Goal: Transaction & Acquisition: Purchase product/service

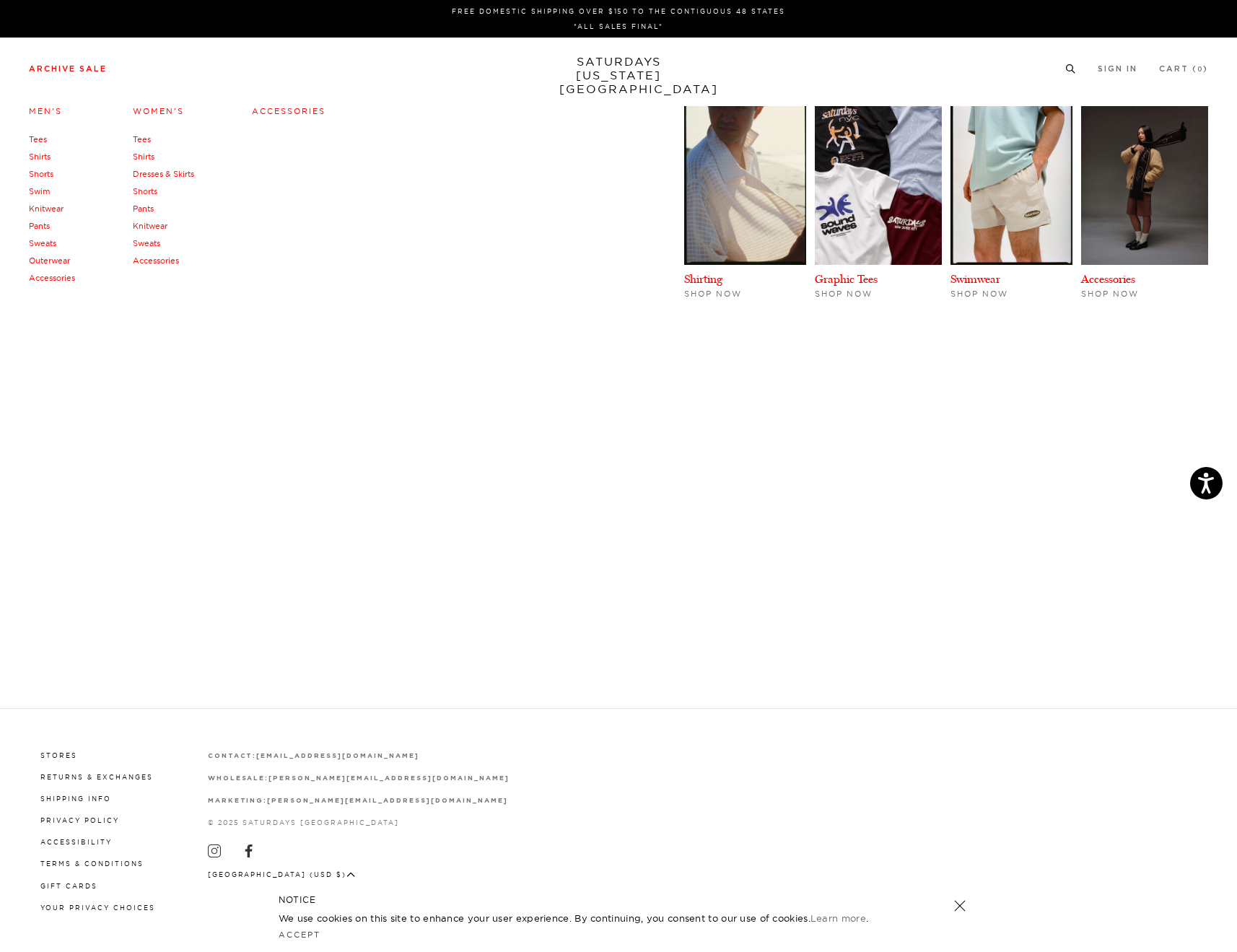
click at [48, 65] on link "Archive Sale" at bounding box center [67, 69] width 78 height 8
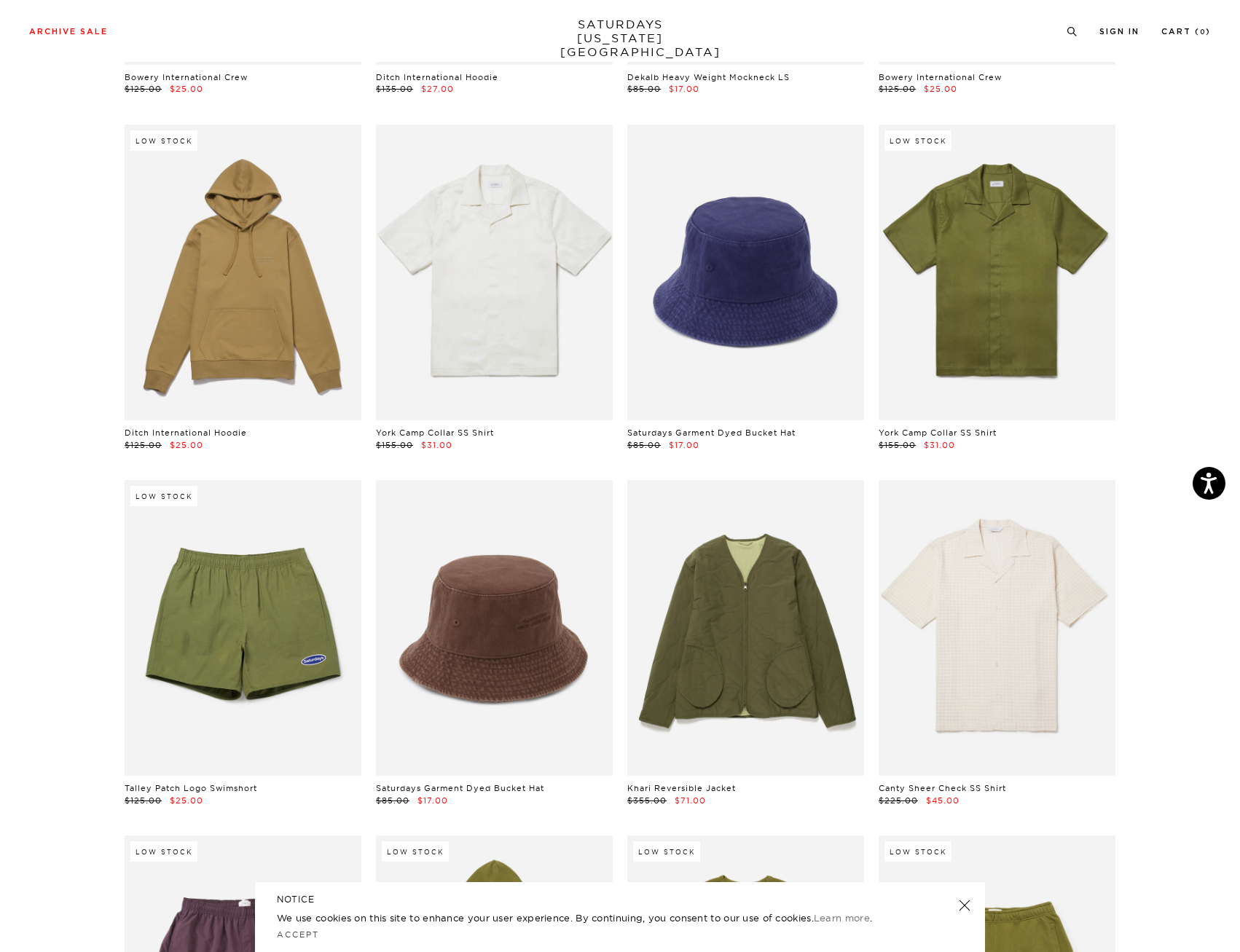
scroll to position [6849, 0]
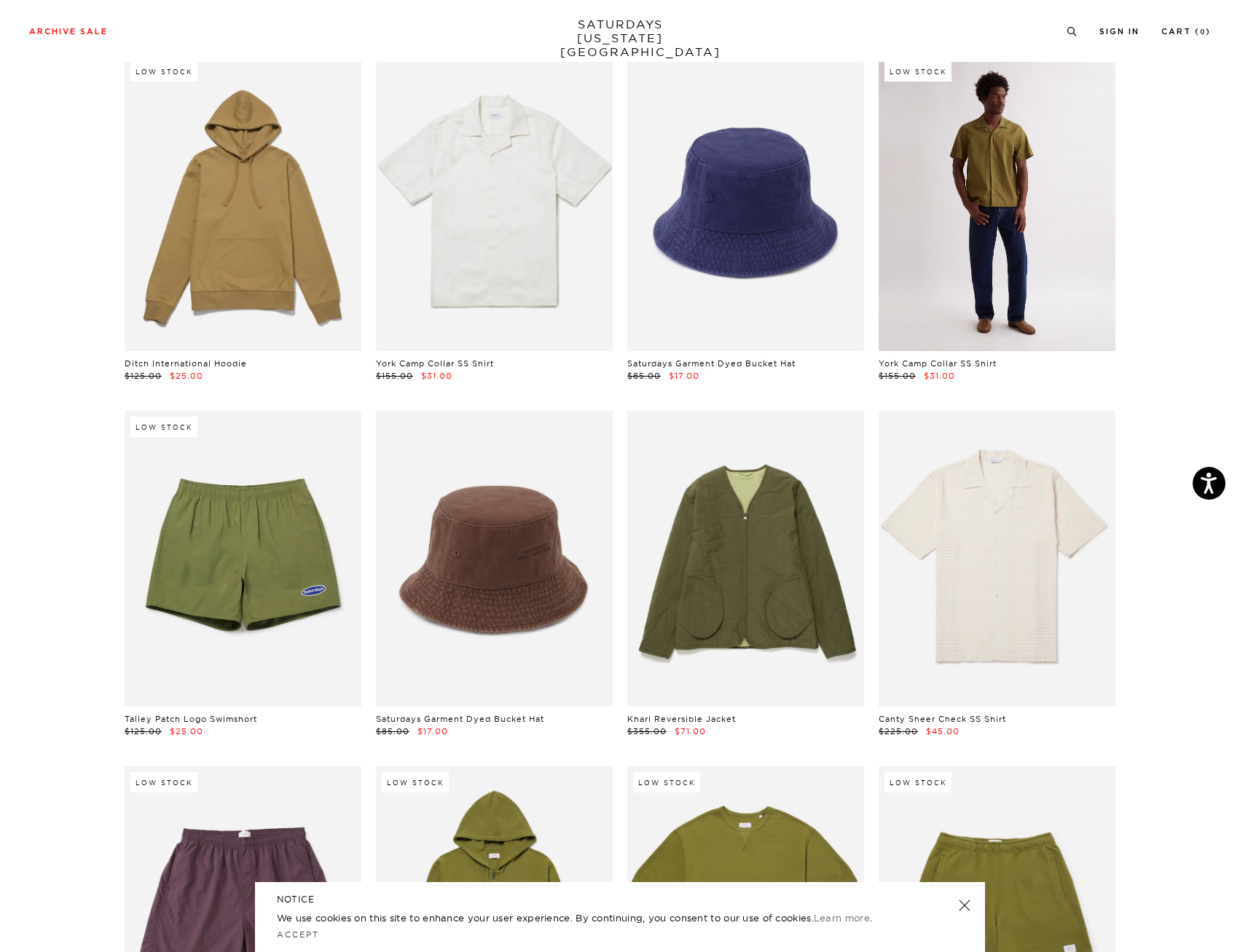
click at [935, 157] on link at bounding box center [997, 204] width 236 height 296
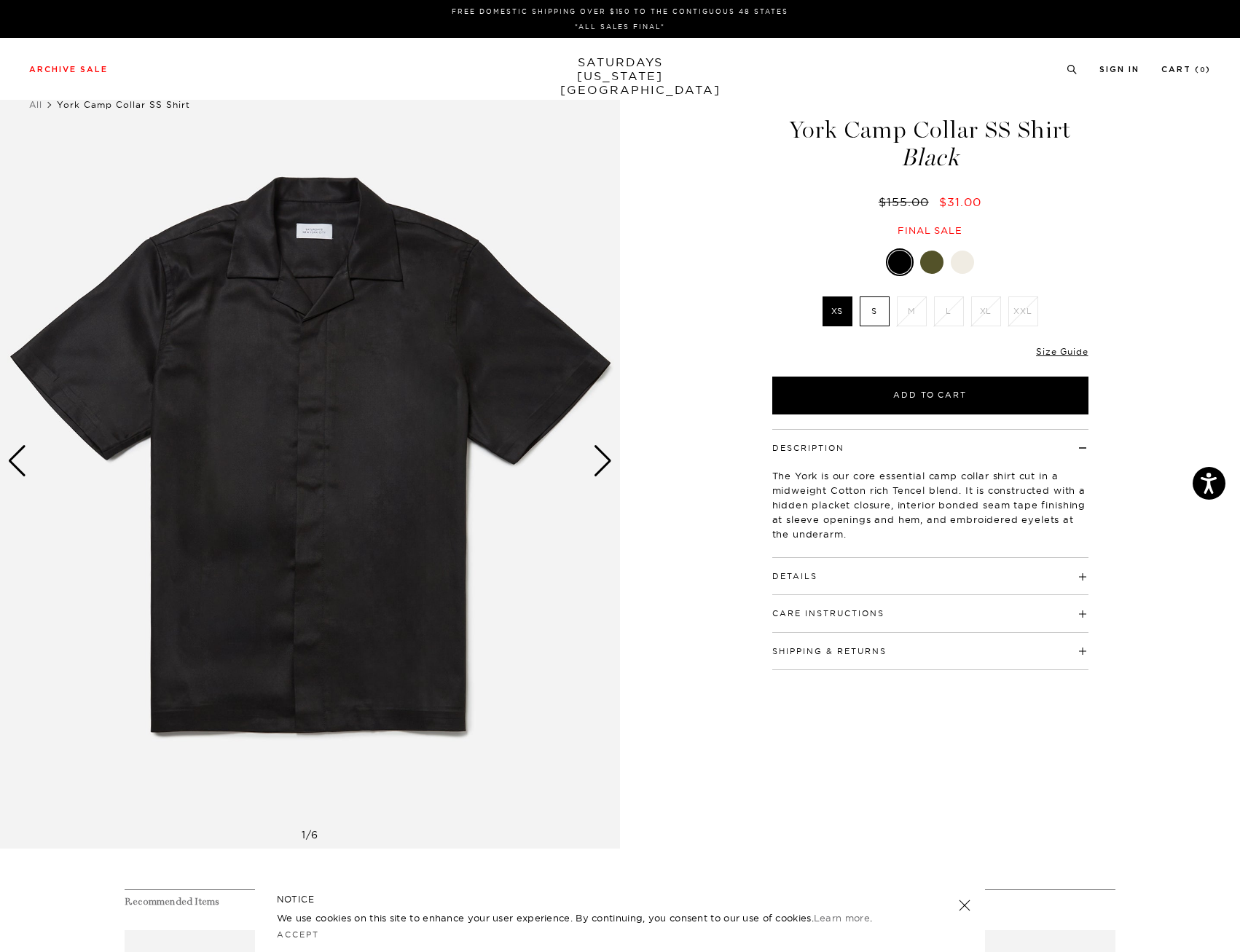
click at [932, 258] on div at bounding box center [932, 262] width 24 height 24
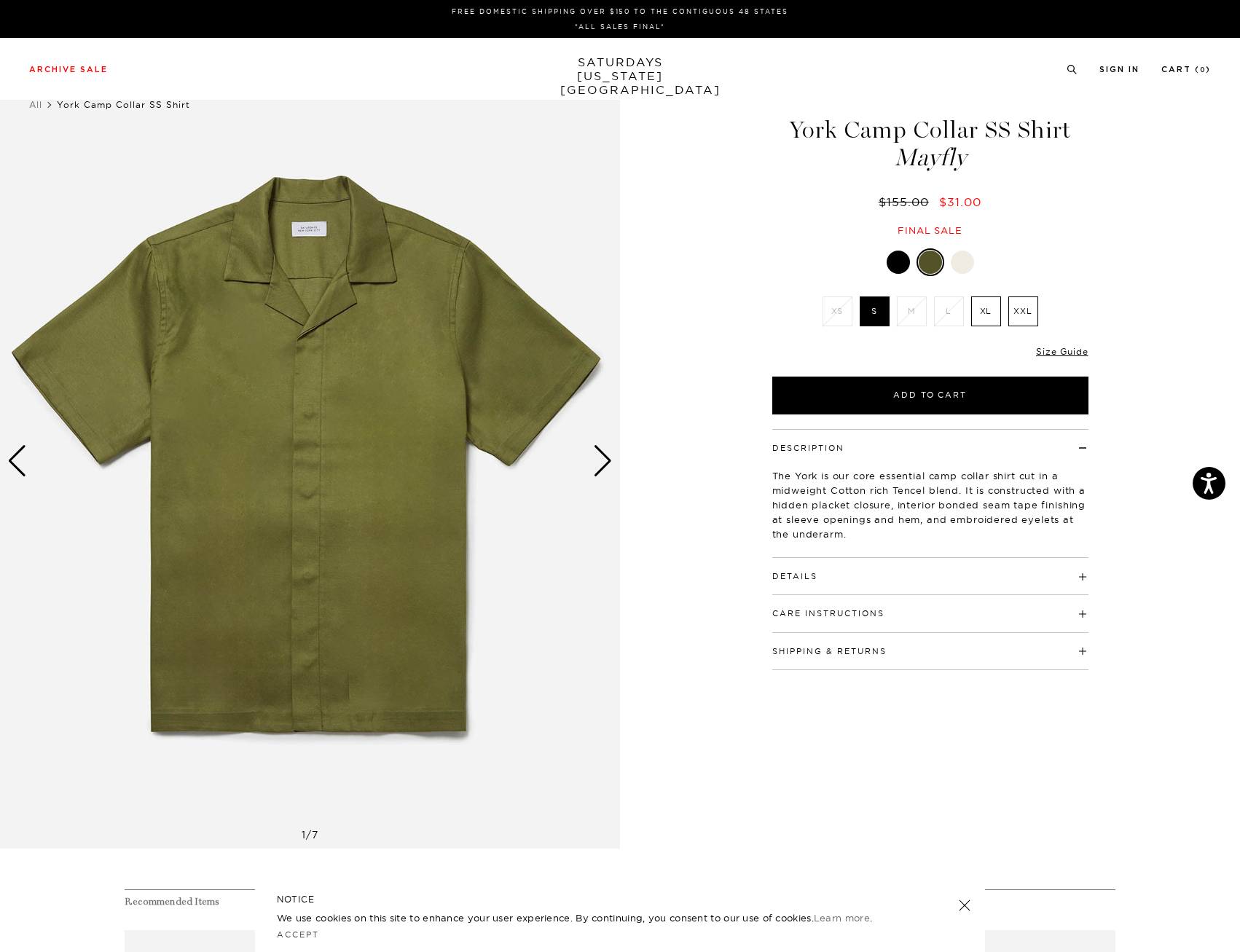
click at [1095, 268] on div "Mayfly XS S M L XL XXL" at bounding box center [930, 332] width 365 height 166
click at [959, 265] on div at bounding box center [962, 262] width 24 height 24
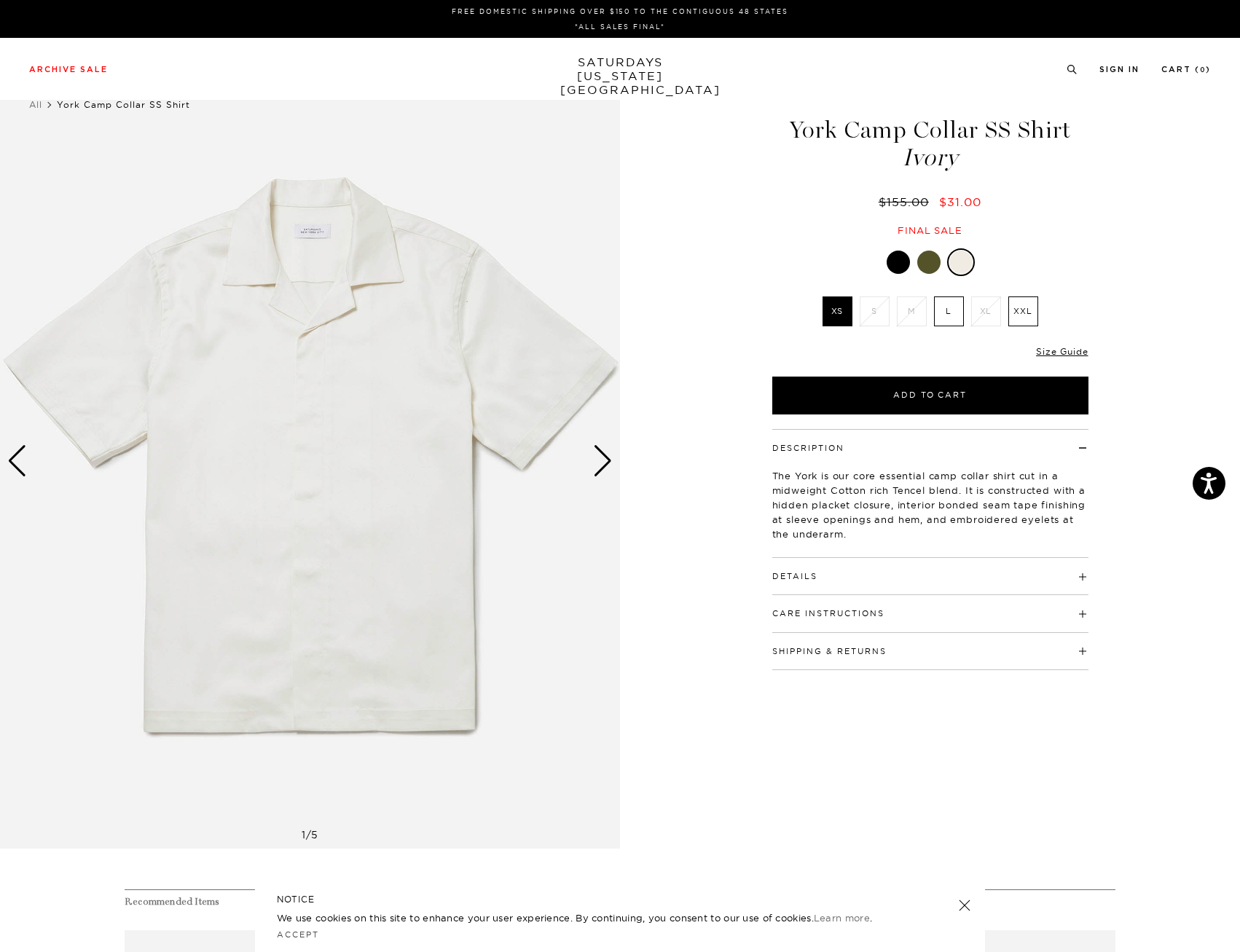
click at [599, 472] on div "Next slide" at bounding box center [603, 461] width 20 height 32
click at [607, 465] on div "Next slide" at bounding box center [603, 461] width 20 height 32
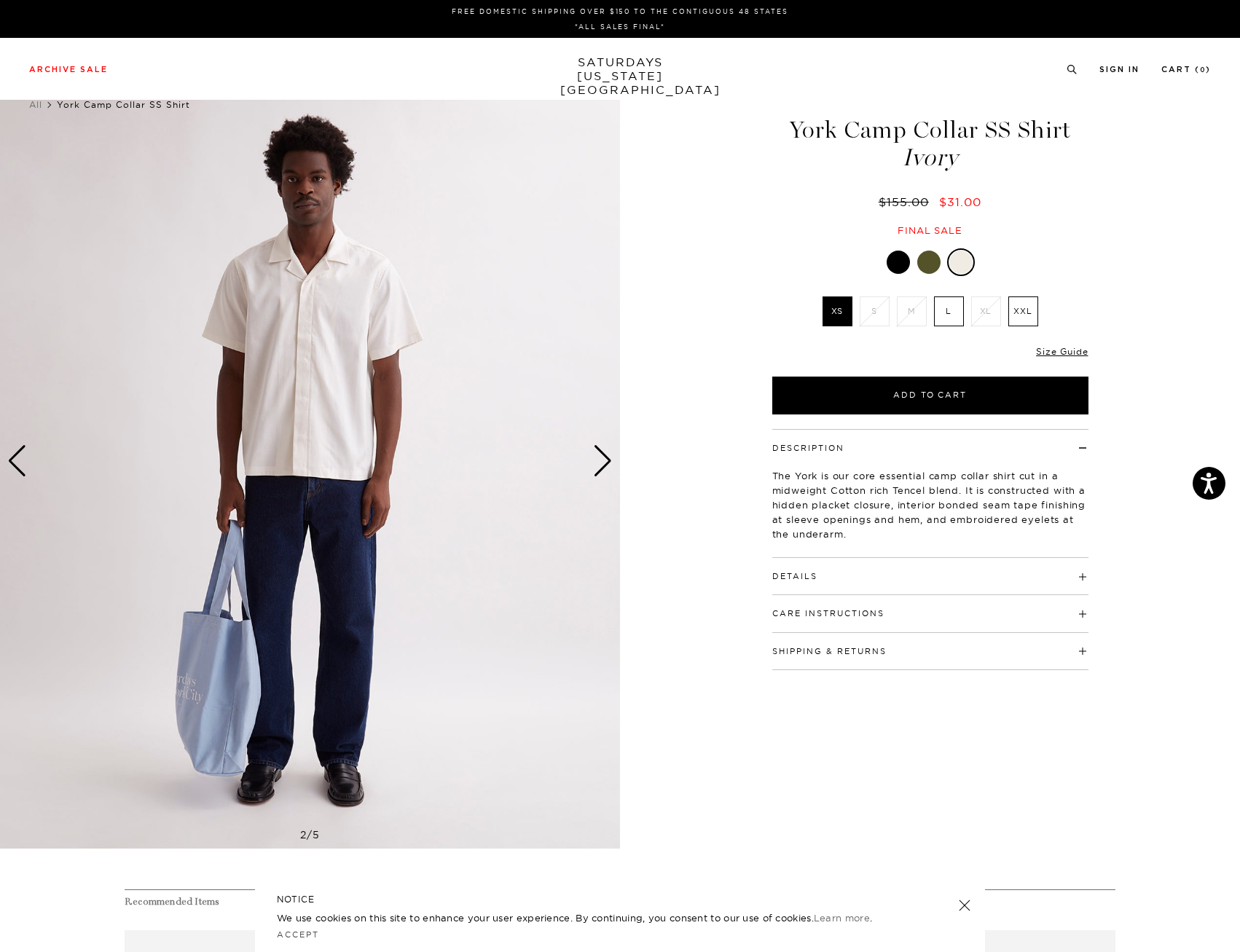
click at [615, 460] on img at bounding box center [310, 460] width 620 height 774
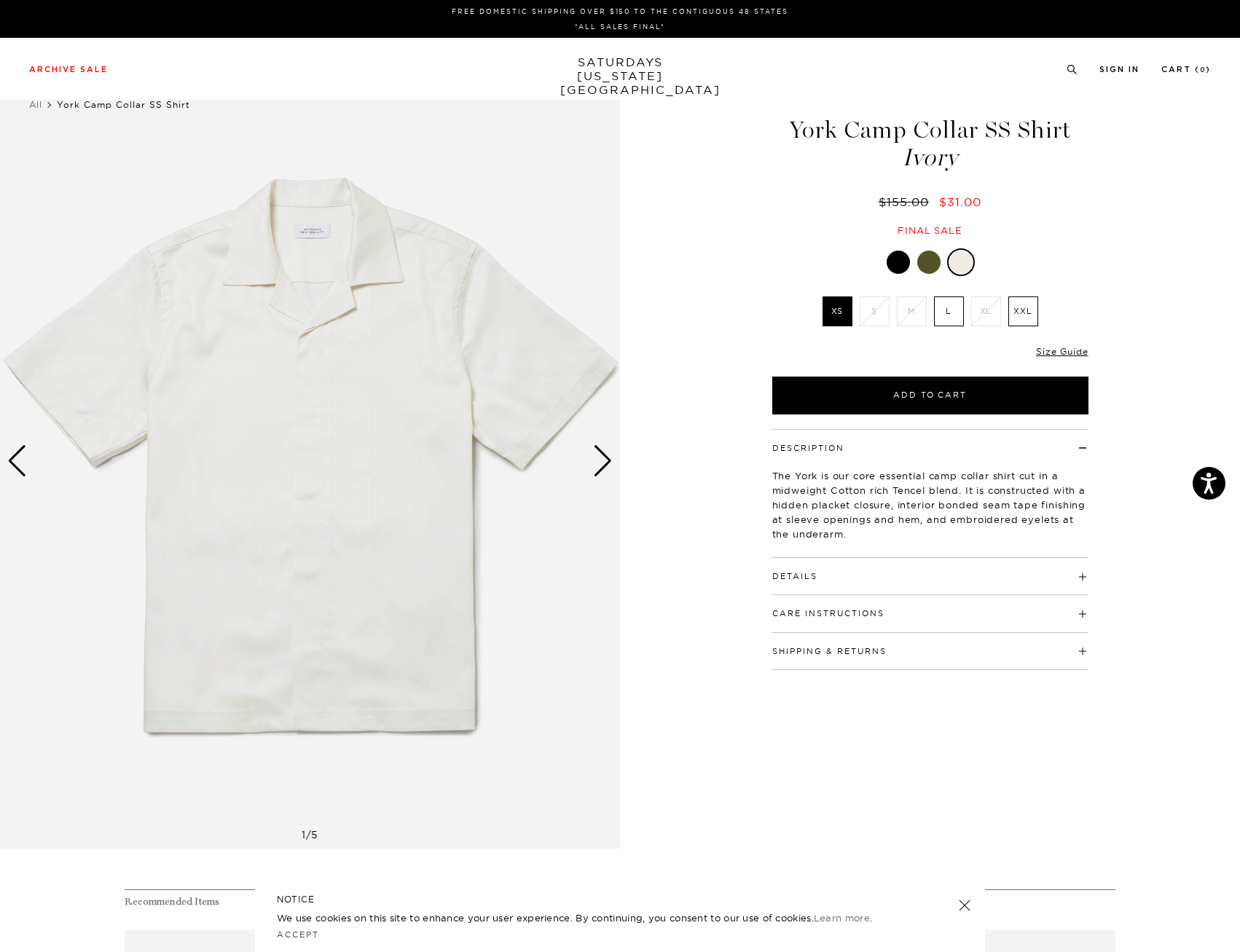
click at [946, 309] on label "L" at bounding box center [949, 311] width 30 height 30
click at [0, 0] on input "L" at bounding box center [0, 0] width 0 height 0
click at [609, 460] on div "Next slide" at bounding box center [603, 461] width 20 height 32
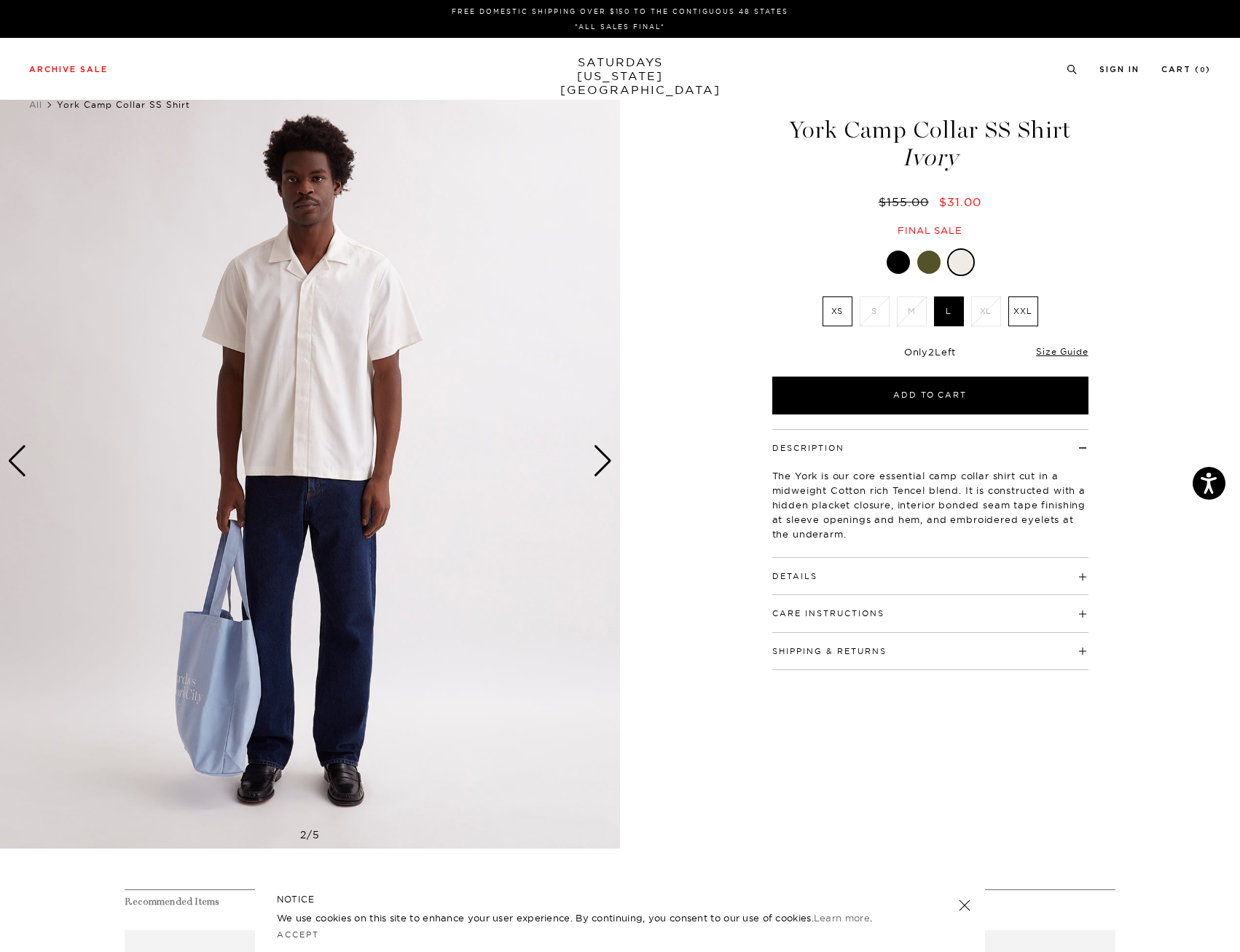
click at [609, 460] on div "Next slide" at bounding box center [603, 461] width 20 height 32
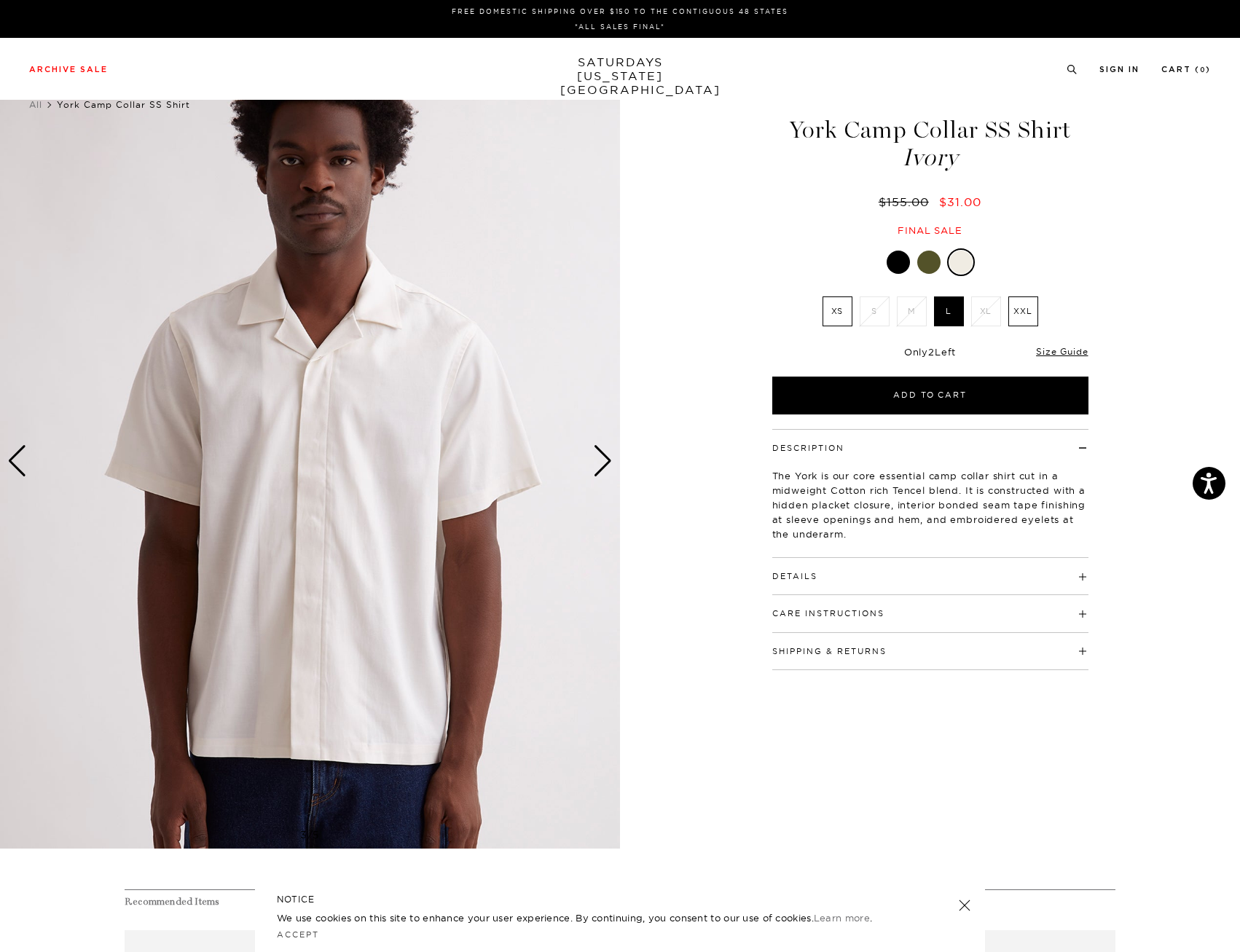
click at [614, 460] on img at bounding box center [310, 460] width 620 height 774
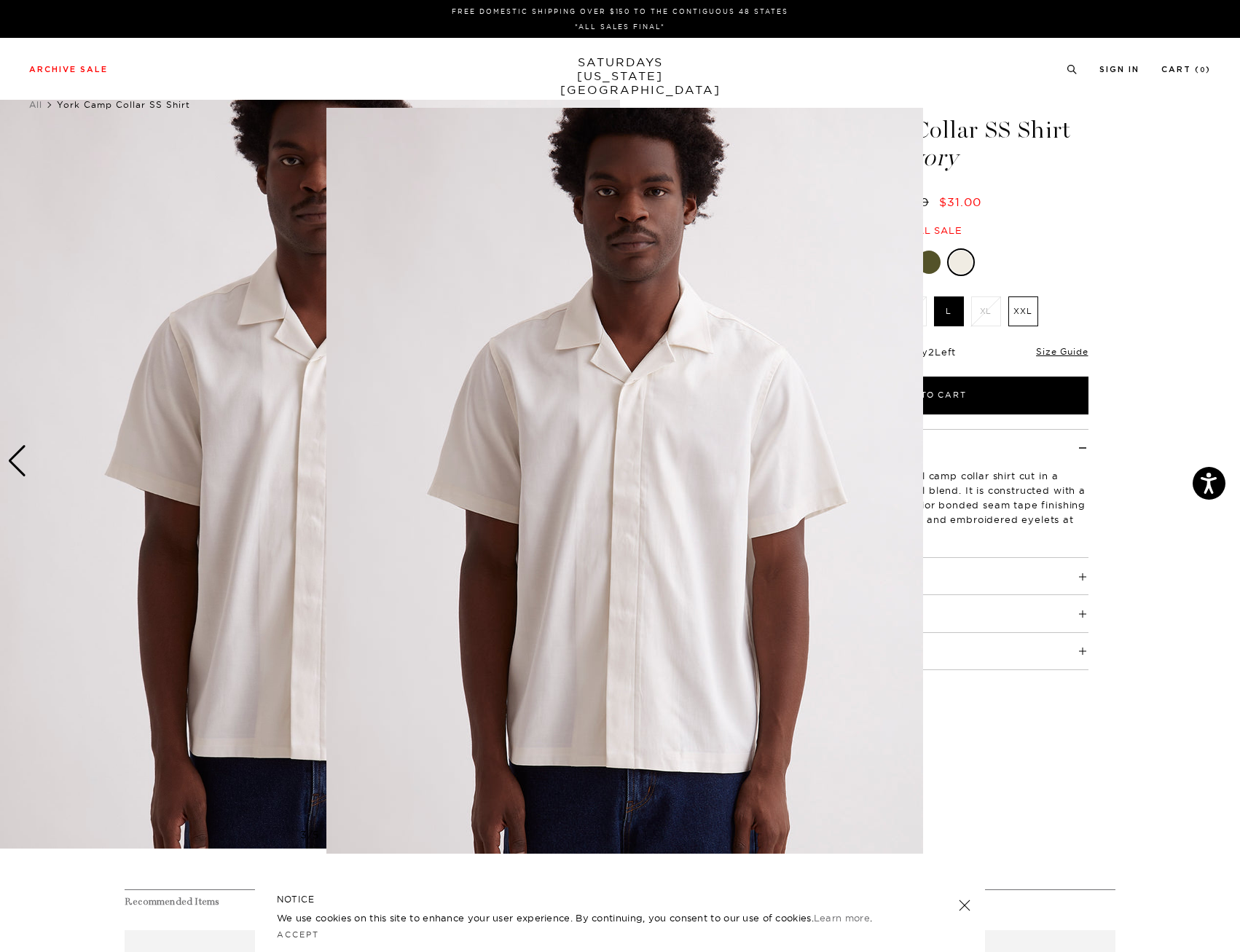
click at [606, 465] on img at bounding box center [625, 480] width 596 height 745
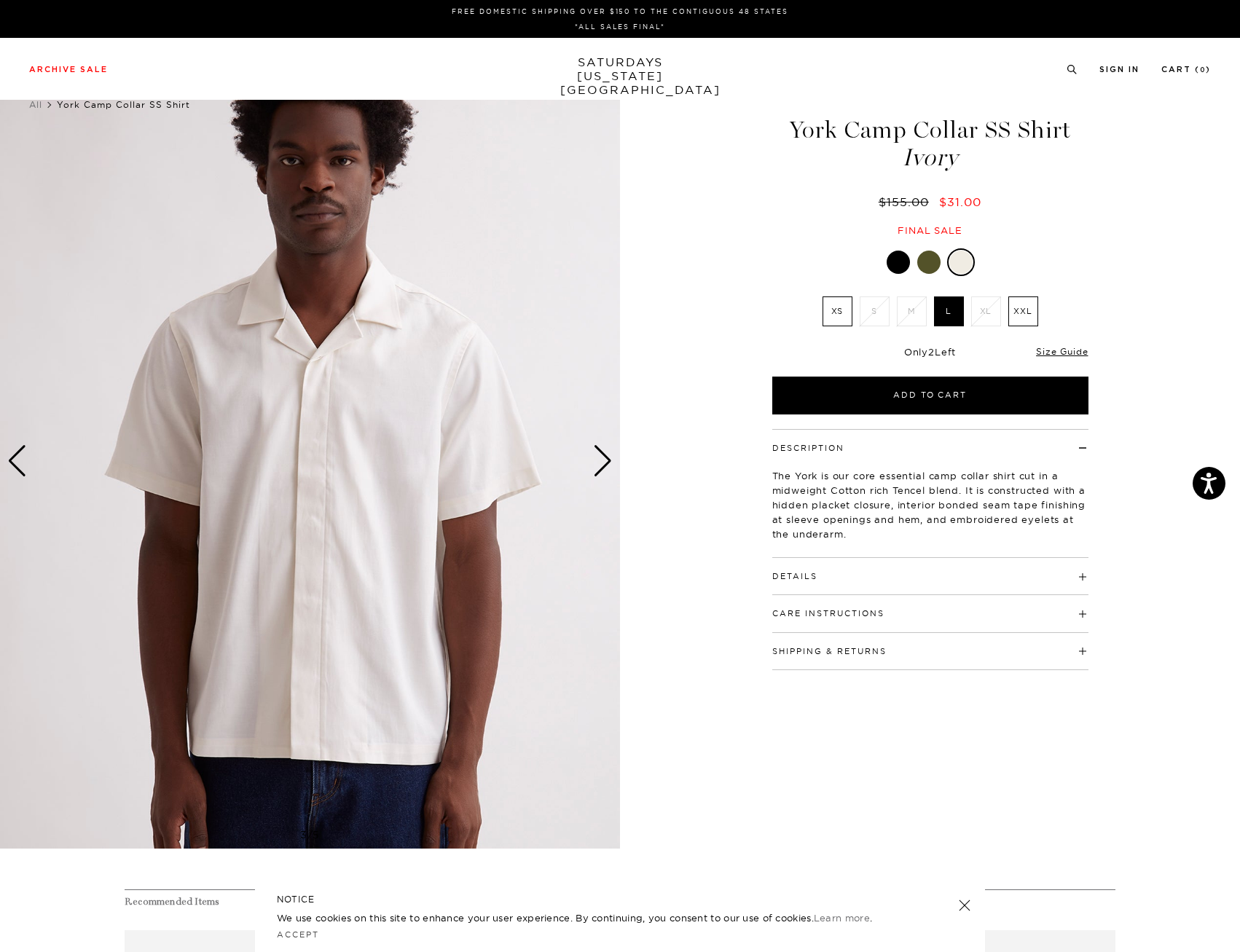
click at [826, 563] on h4 "Details" at bounding box center [930, 570] width 316 height 24
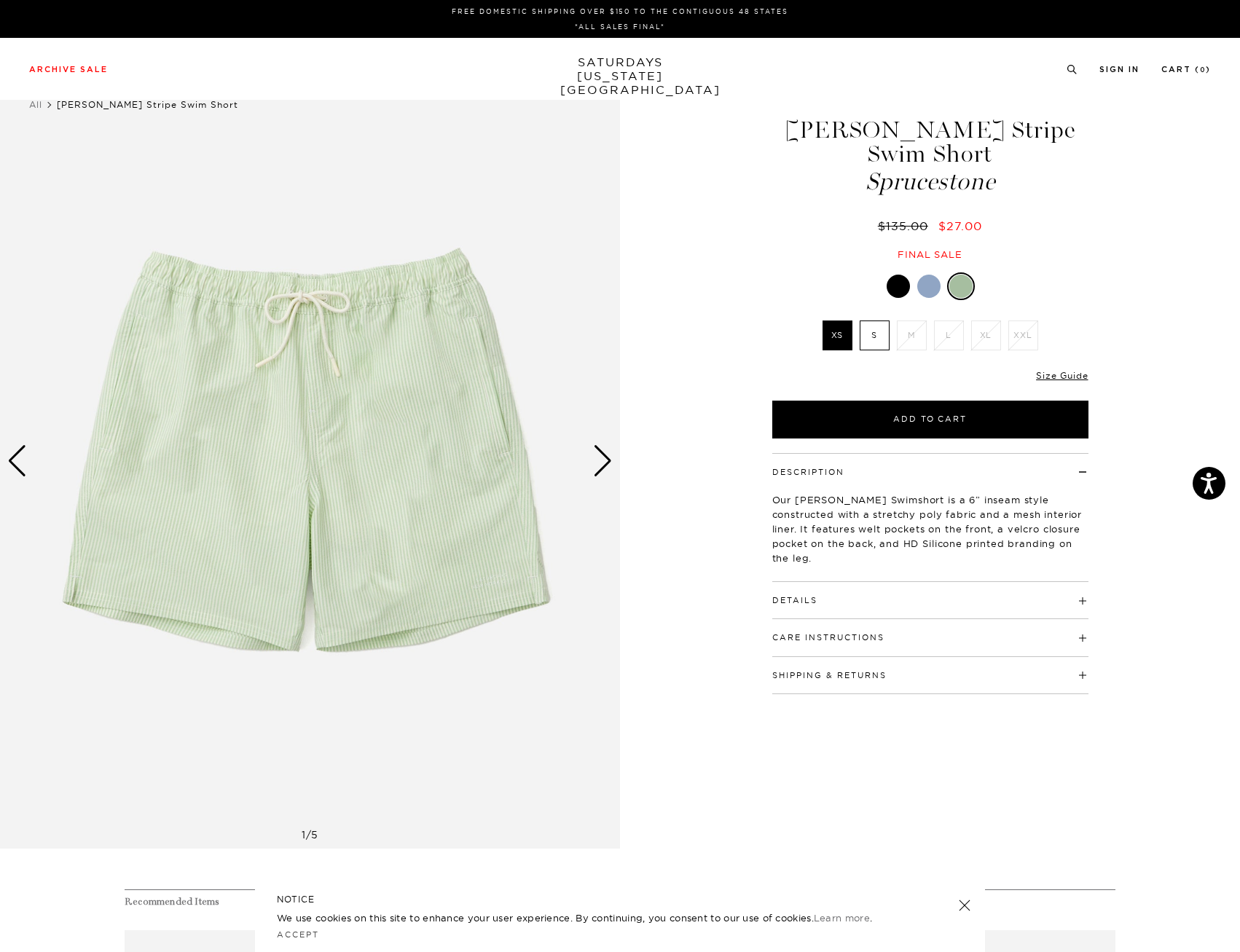
click at [618, 475] on img at bounding box center [310, 460] width 620 height 774
click at [611, 463] on div "Next slide" at bounding box center [603, 461] width 20 height 32
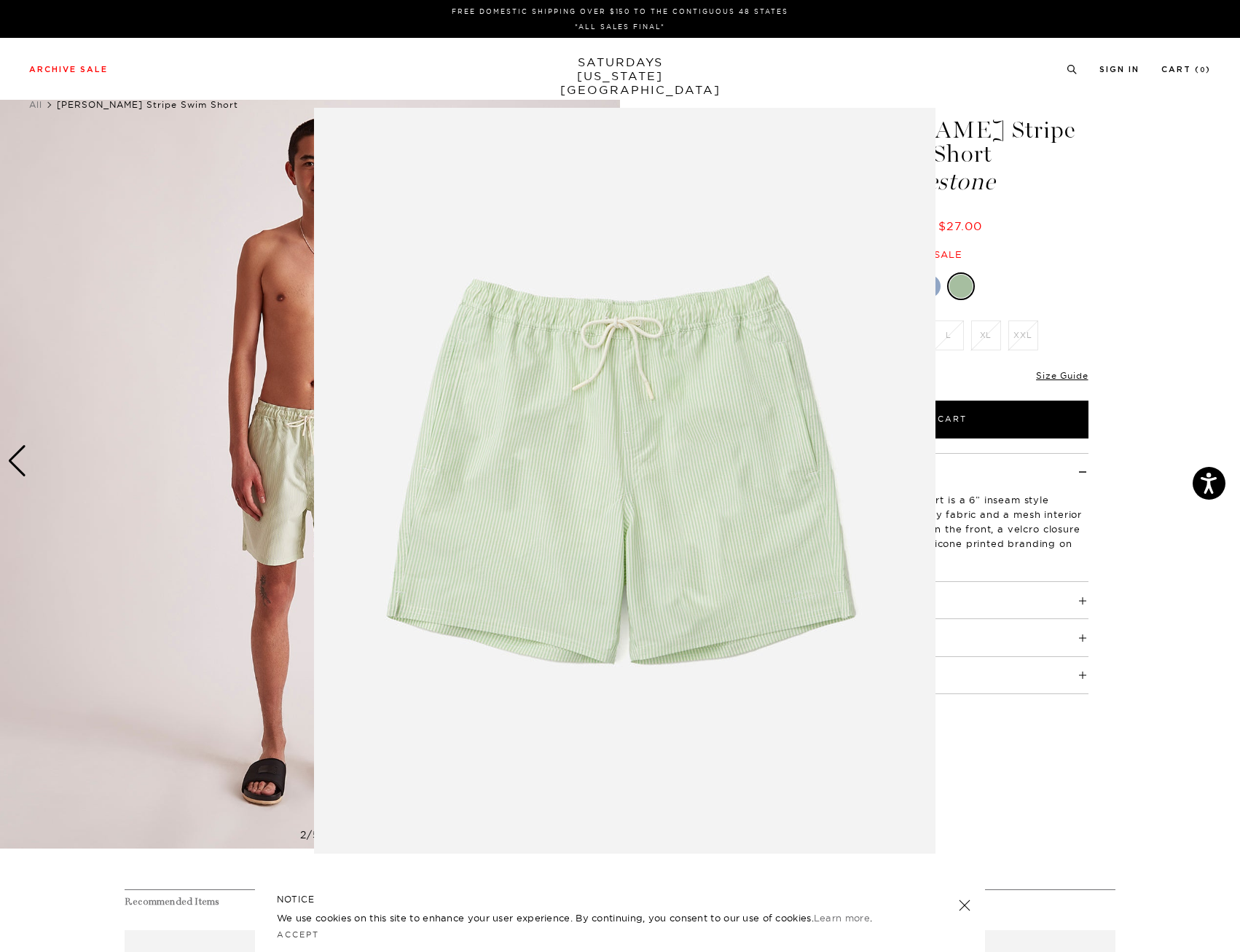
drag, startPoint x: 5, startPoint y: 444, endPoint x: 15, endPoint y: 460, distance: 18.9
click at [5, 445] on figure at bounding box center [620, 476] width 1240 height 952
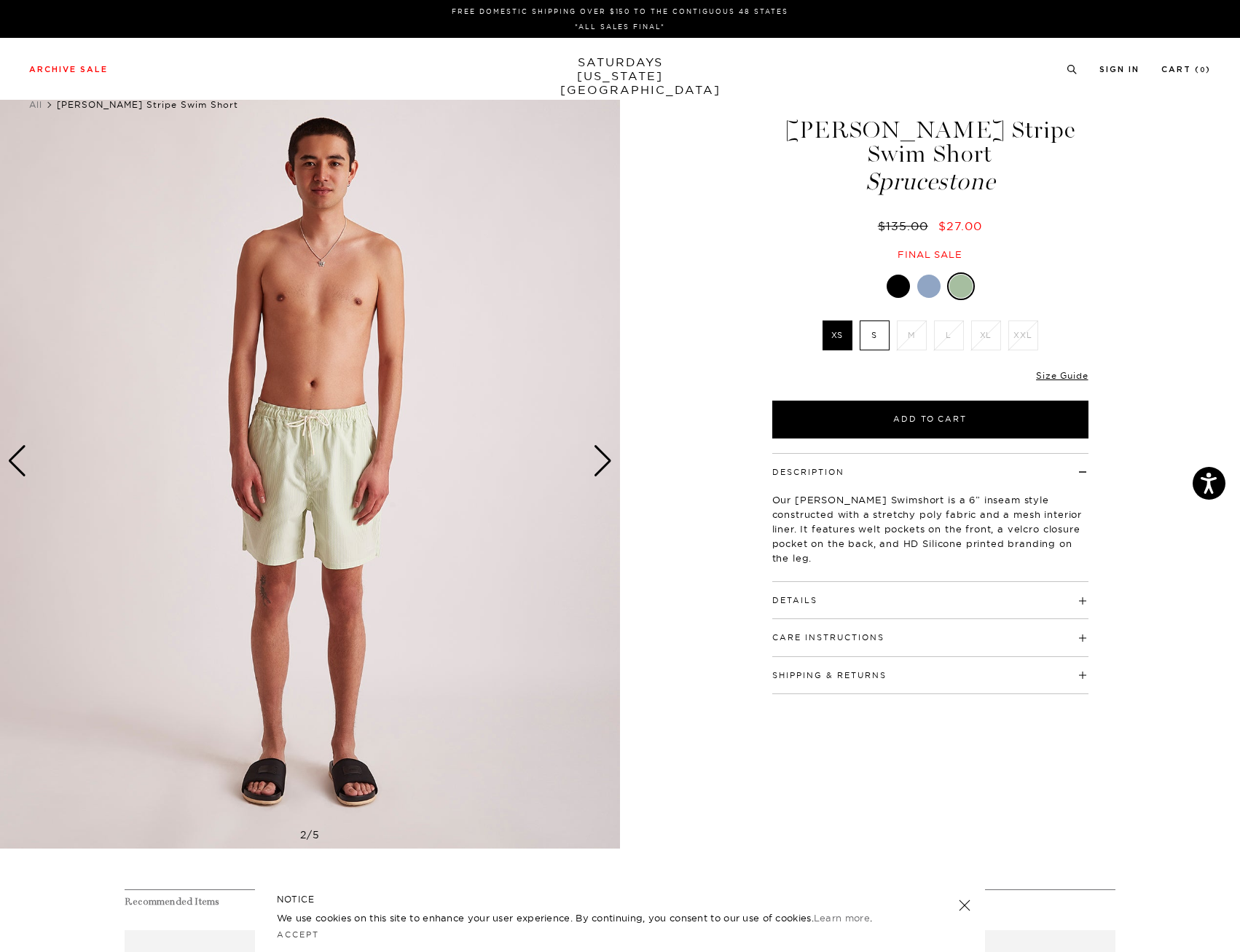
click at [17, 462] on div "Previous slide" at bounding box center [18, 461] width 20 height 32
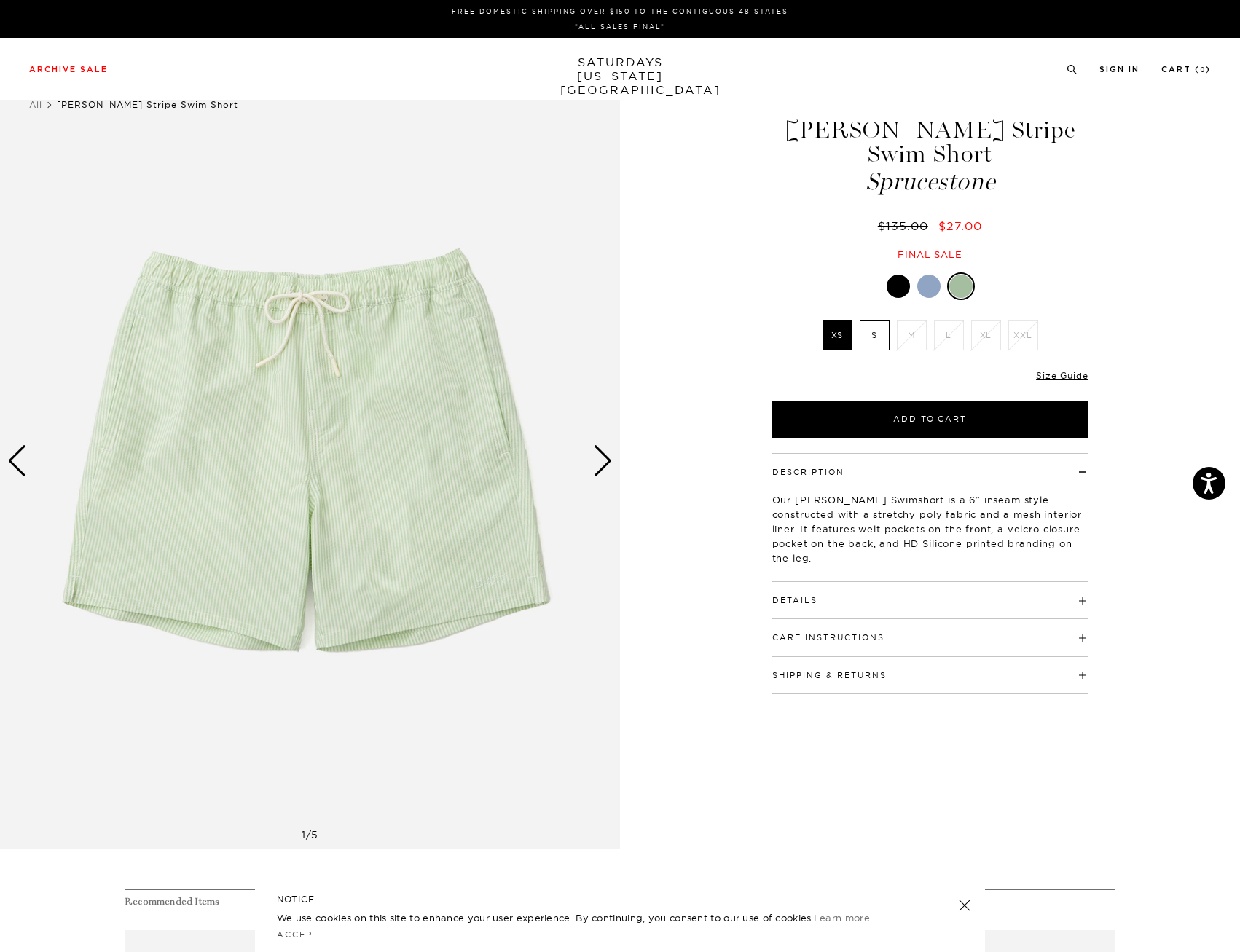
click at [612, 460] on div "Next slide" at bounding box center [603, 461] width 20 height 32
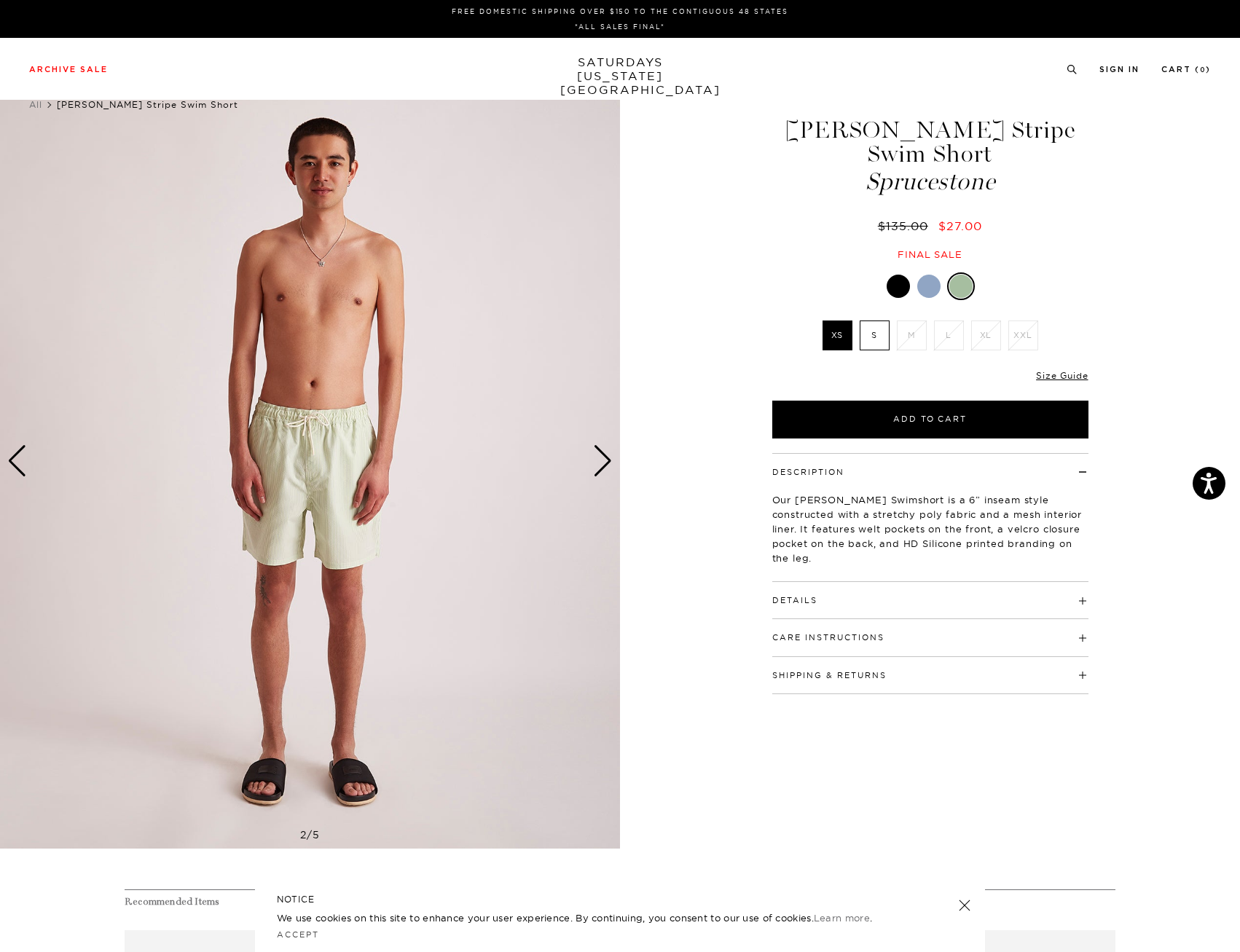
click at [611, 461] on div "Next slide" at bounding box center [603, 461] width 20 height 32
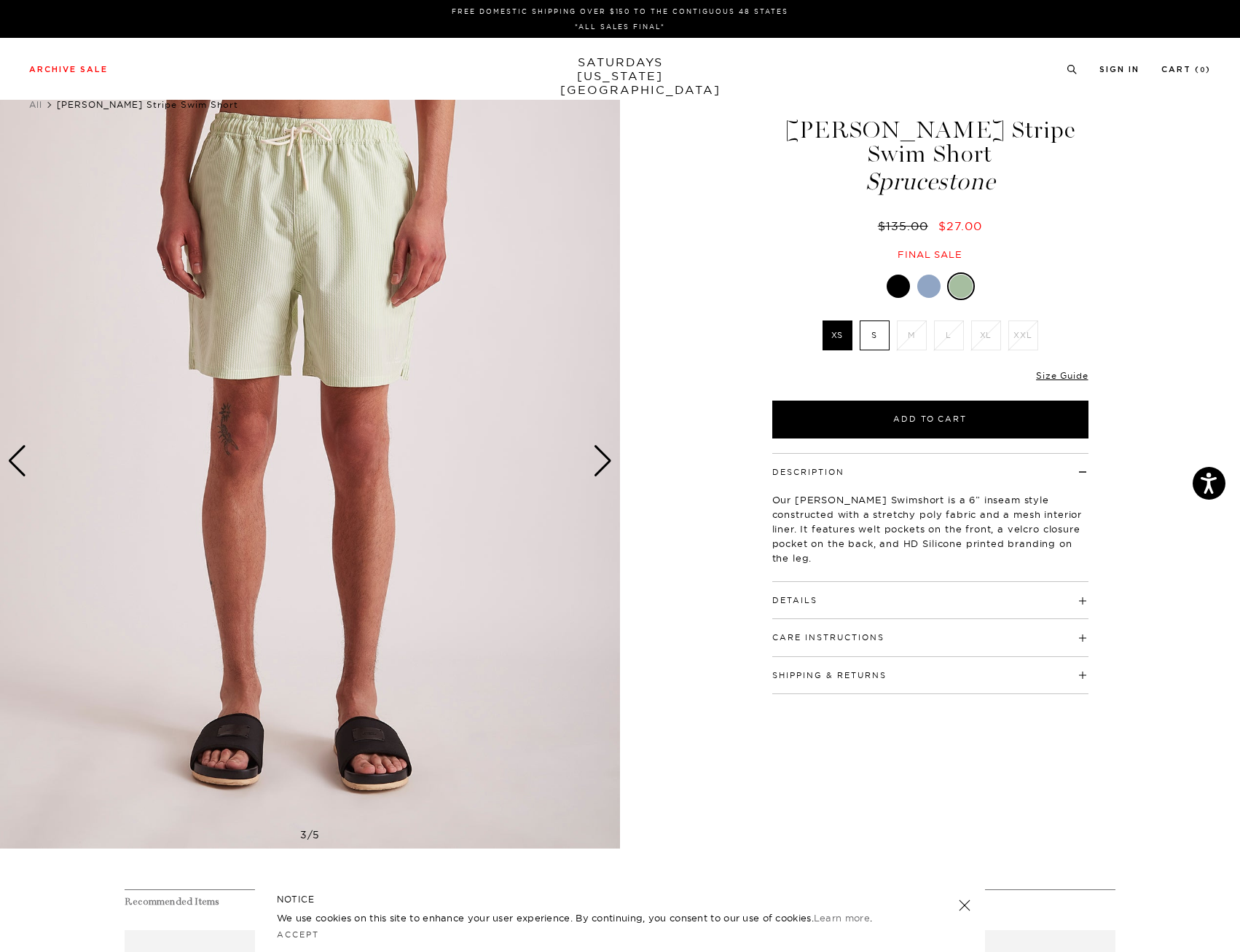
click at [611, 461] on div "Next slide" at bounding box center [603, 461] width 20 height 32
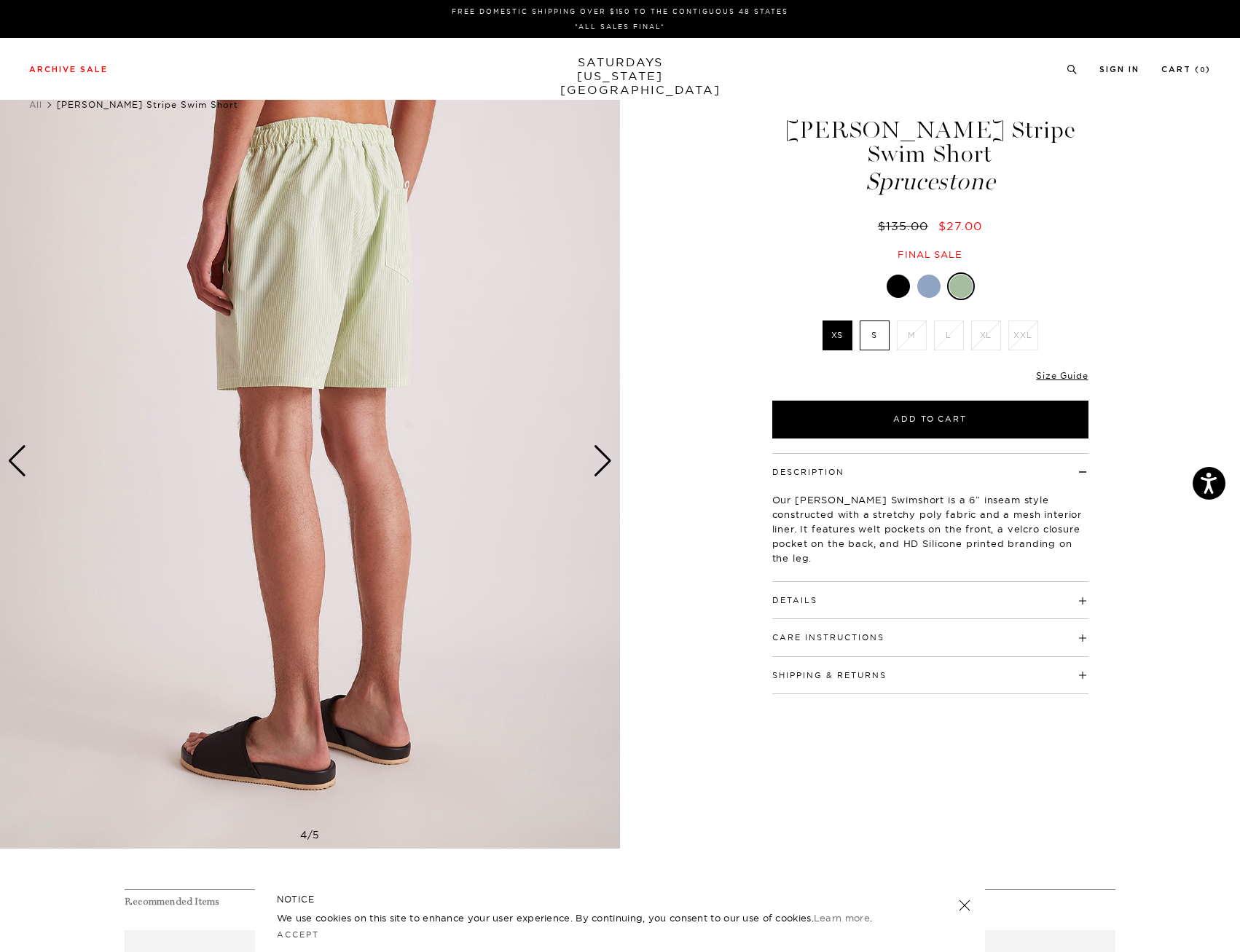
click at [611, 461] on div "Next slide" at bounding box center [603, 461] width 20 height 32
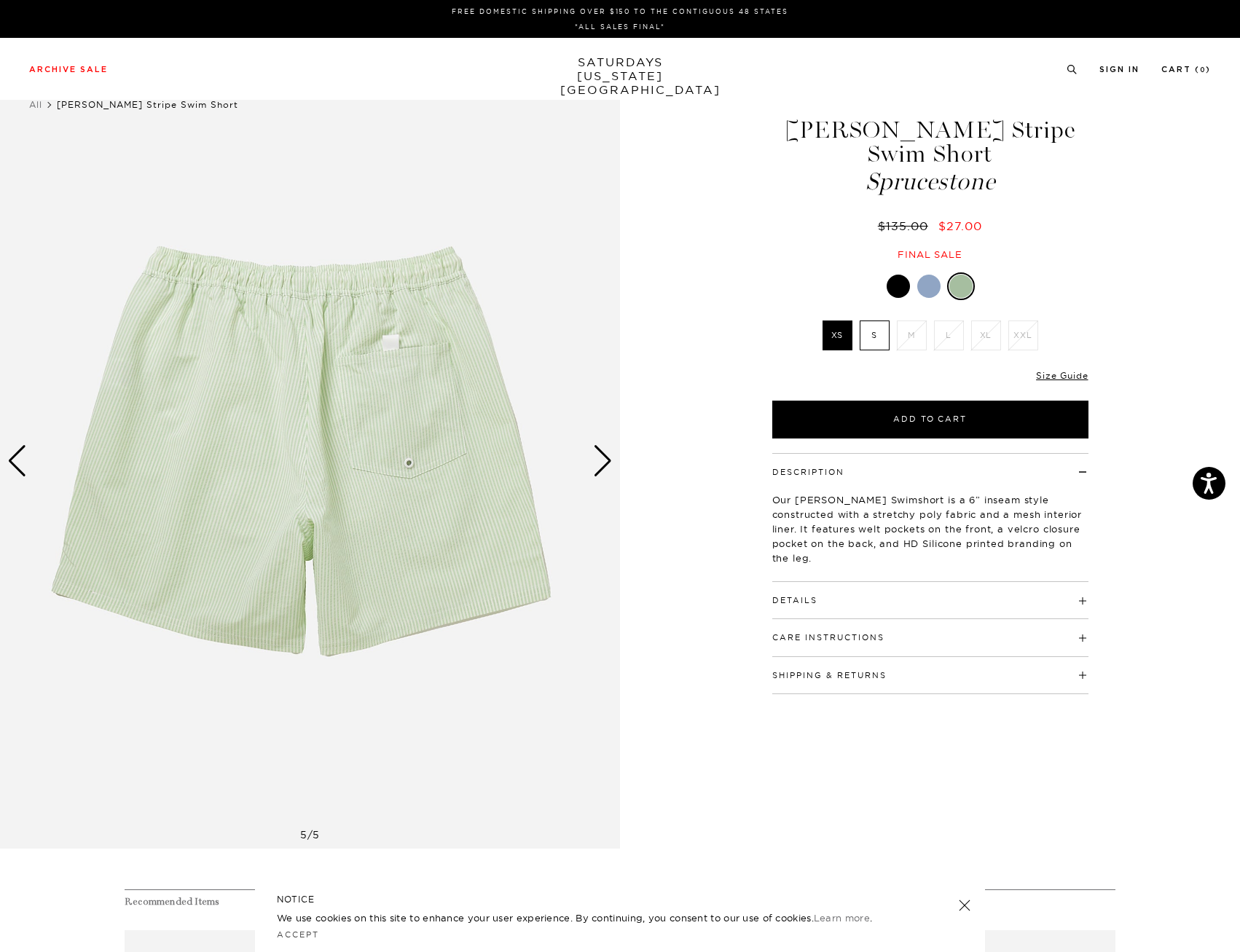
click at [611, 461] on div "Next slide" at bounding box center [603, 461] width 20 height 32
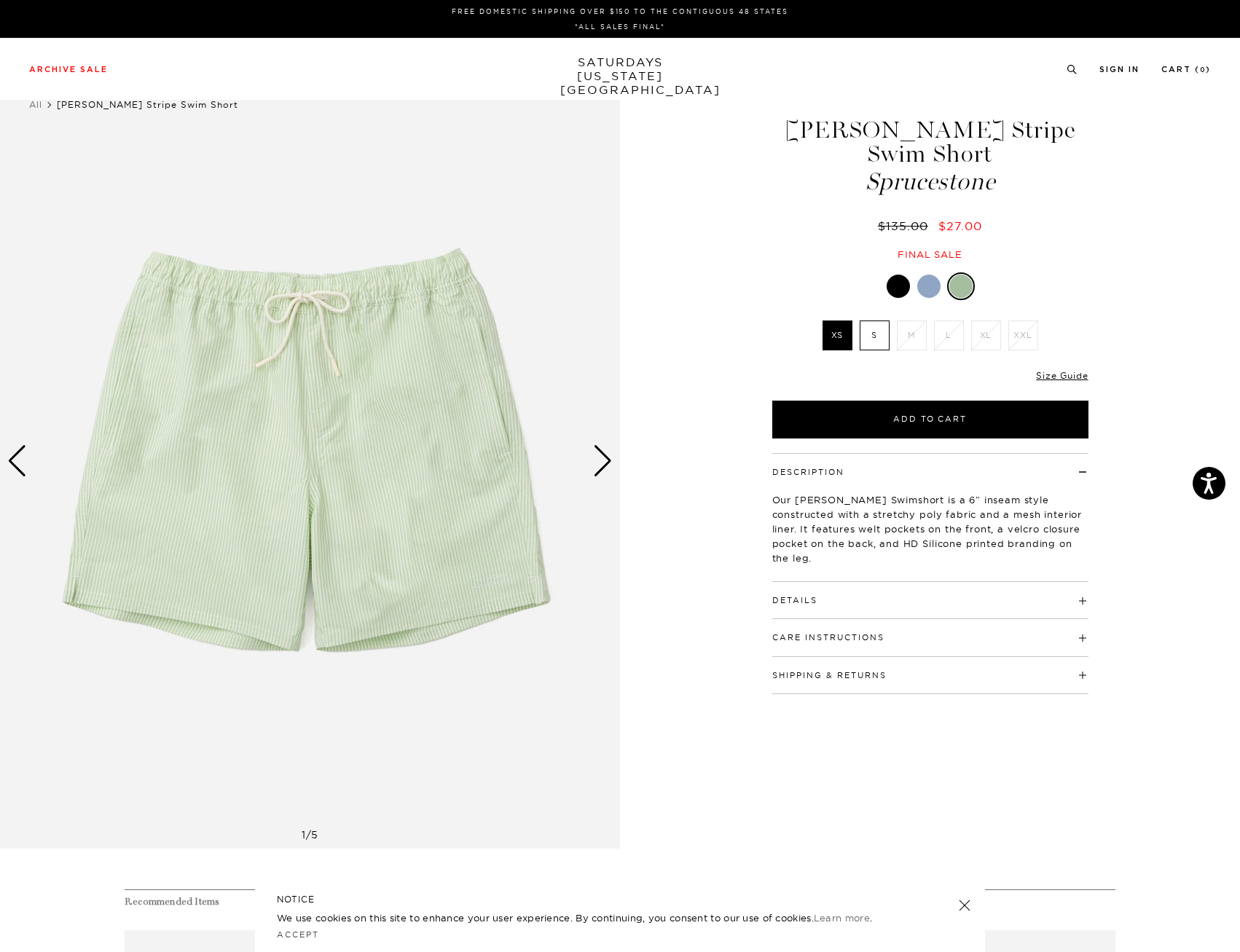
click at [611, 461] on div "Next slide" at bounding box center [603, 461] width 20 height 32
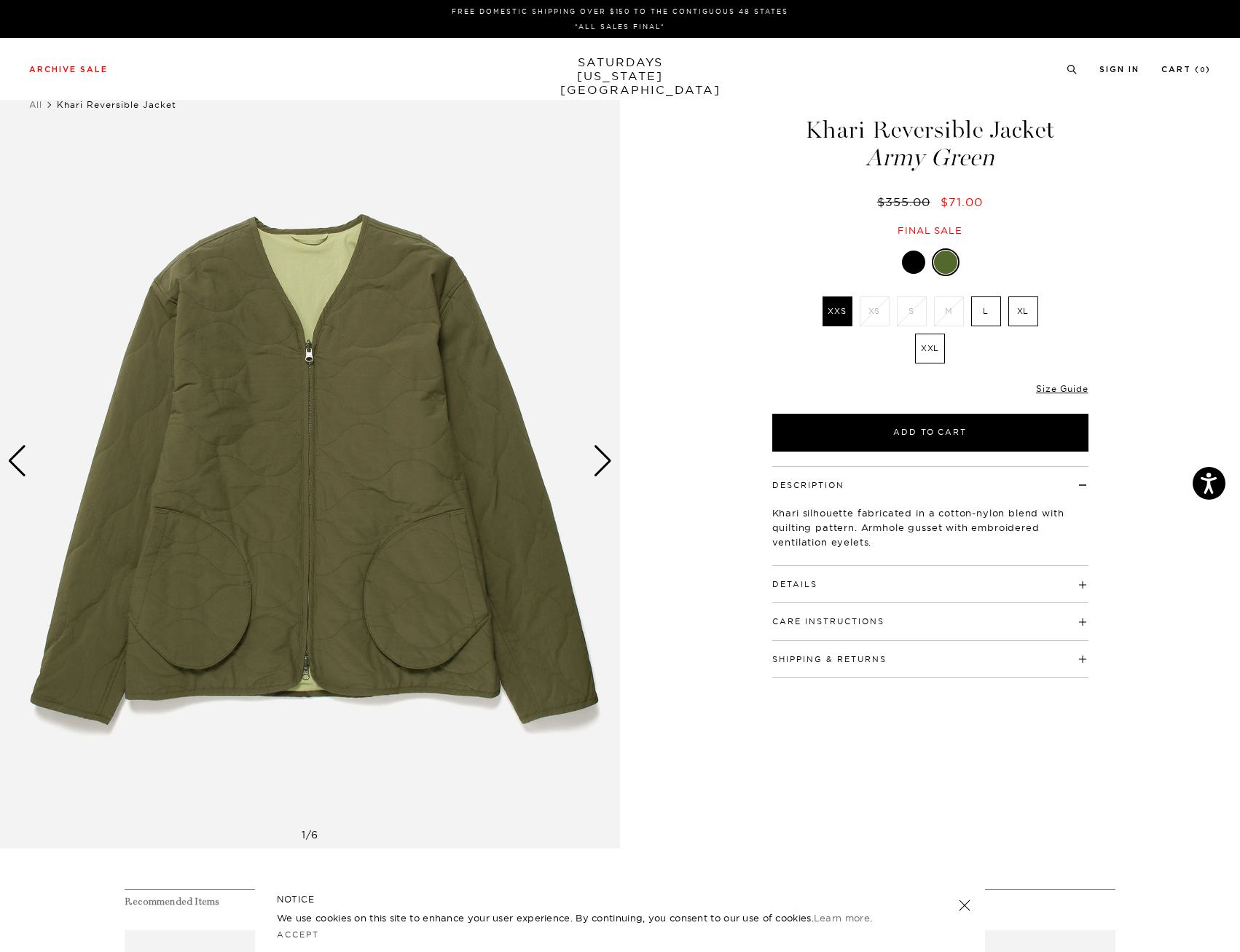
click at [609, 461] on div "Next slide" at bounding box center [603, 461] width 20 height 32
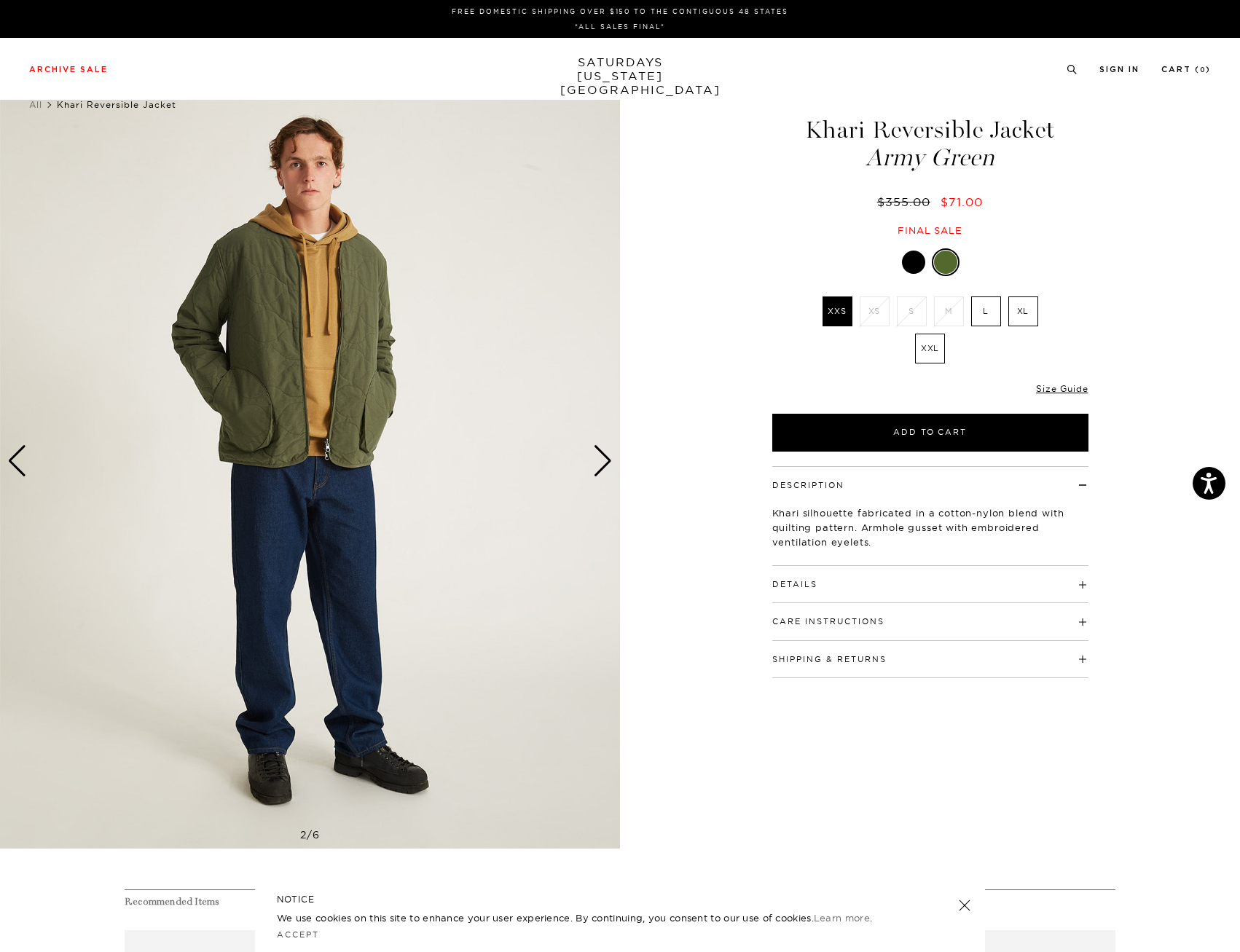
click at [609, 461] on div "Next slide" at bounding box center [603, 461] width 20 height 32
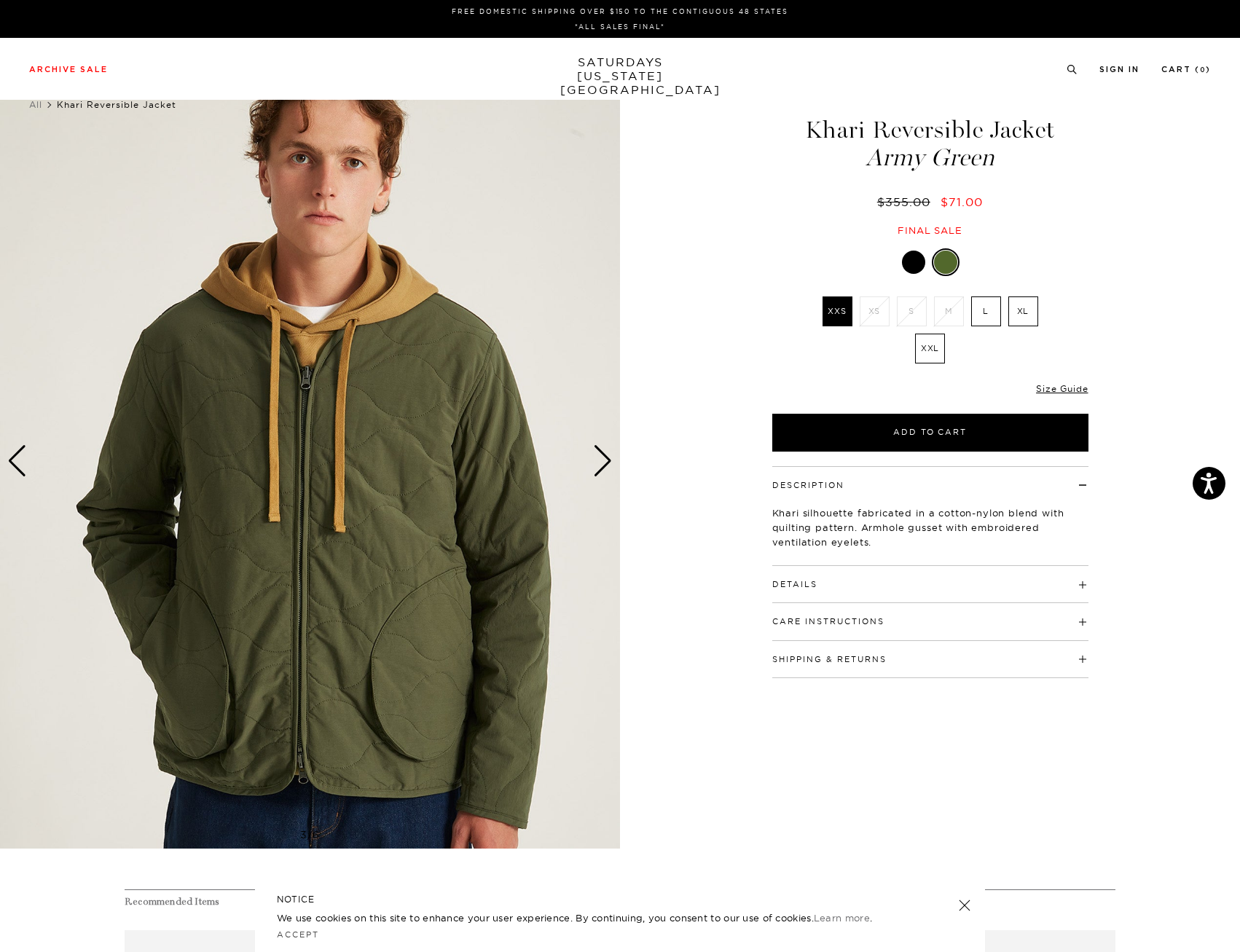
click at [610, 461] on div "Next slide" at bounding box center [603, 461] width 20 height 32
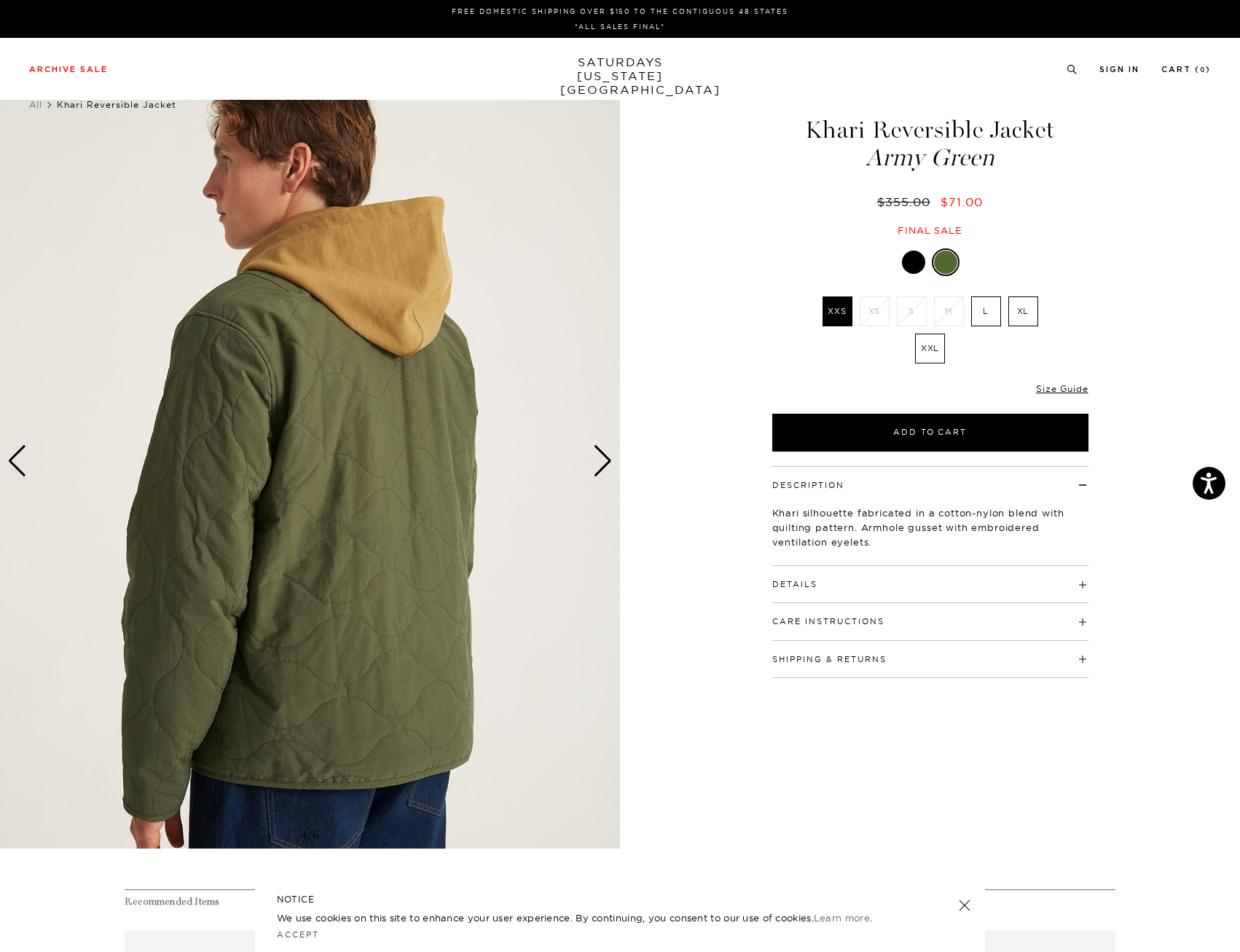
click at [611, 461] on div "Next slide" at bounding box center [603, 461] width 20 height 32
click at [603, 462] on div "Next slide" at bounding box center [603, 461] width 20 height 32
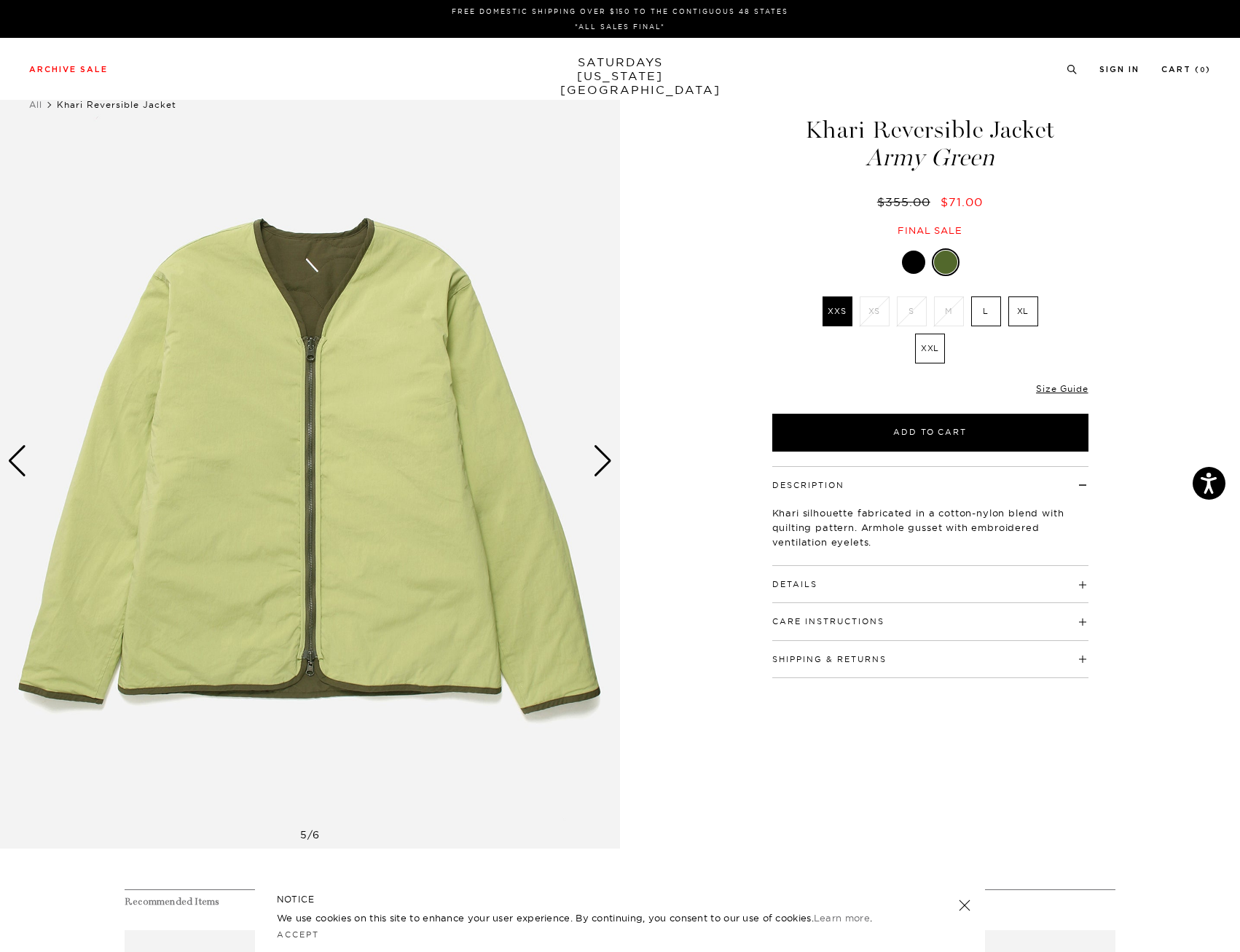
click at [603, 462] on div "Next slide" at bounding box center [603, 461] width 20 height 32
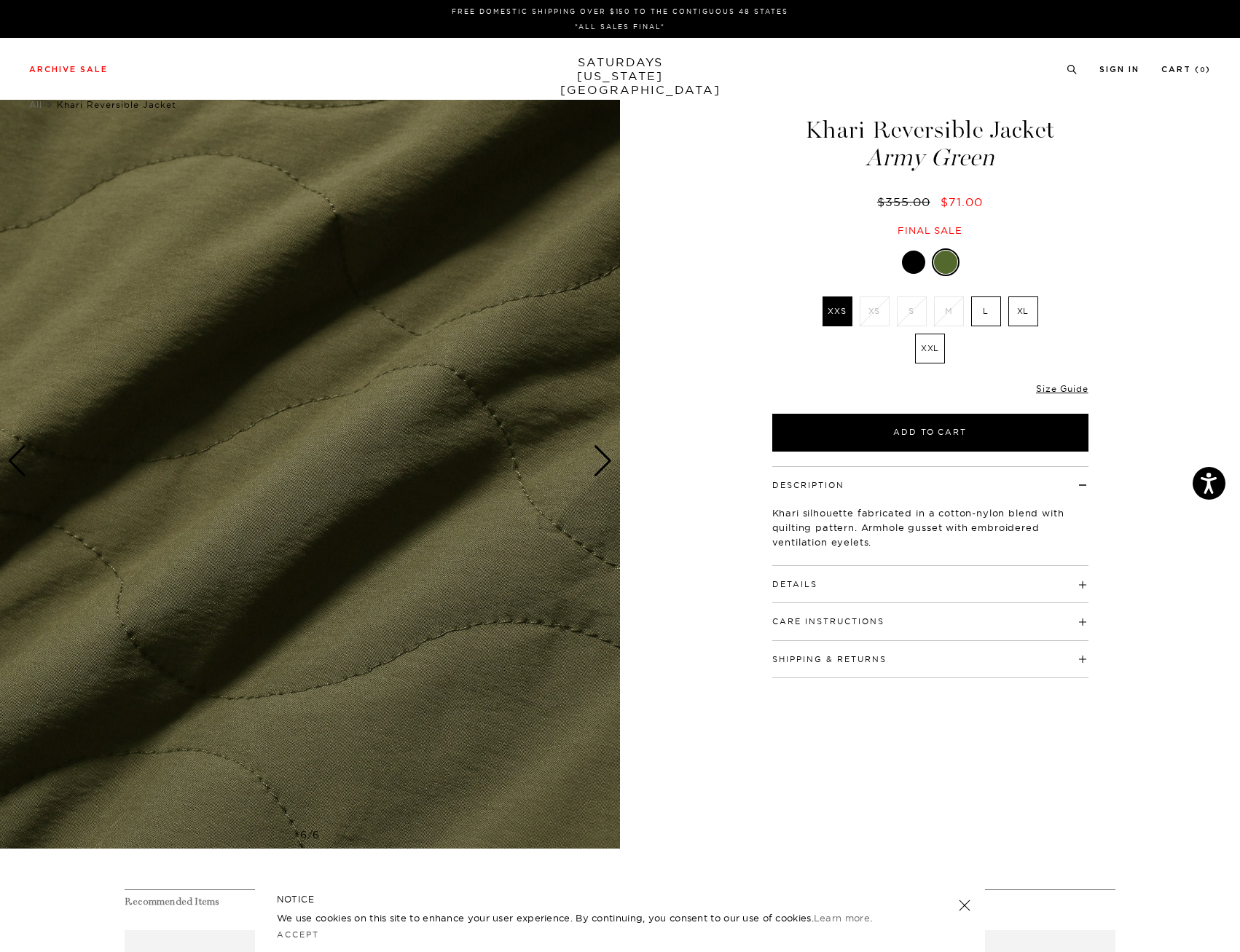
click at [932, 264] on link at bounding box center [946, 262] width 27 height 27
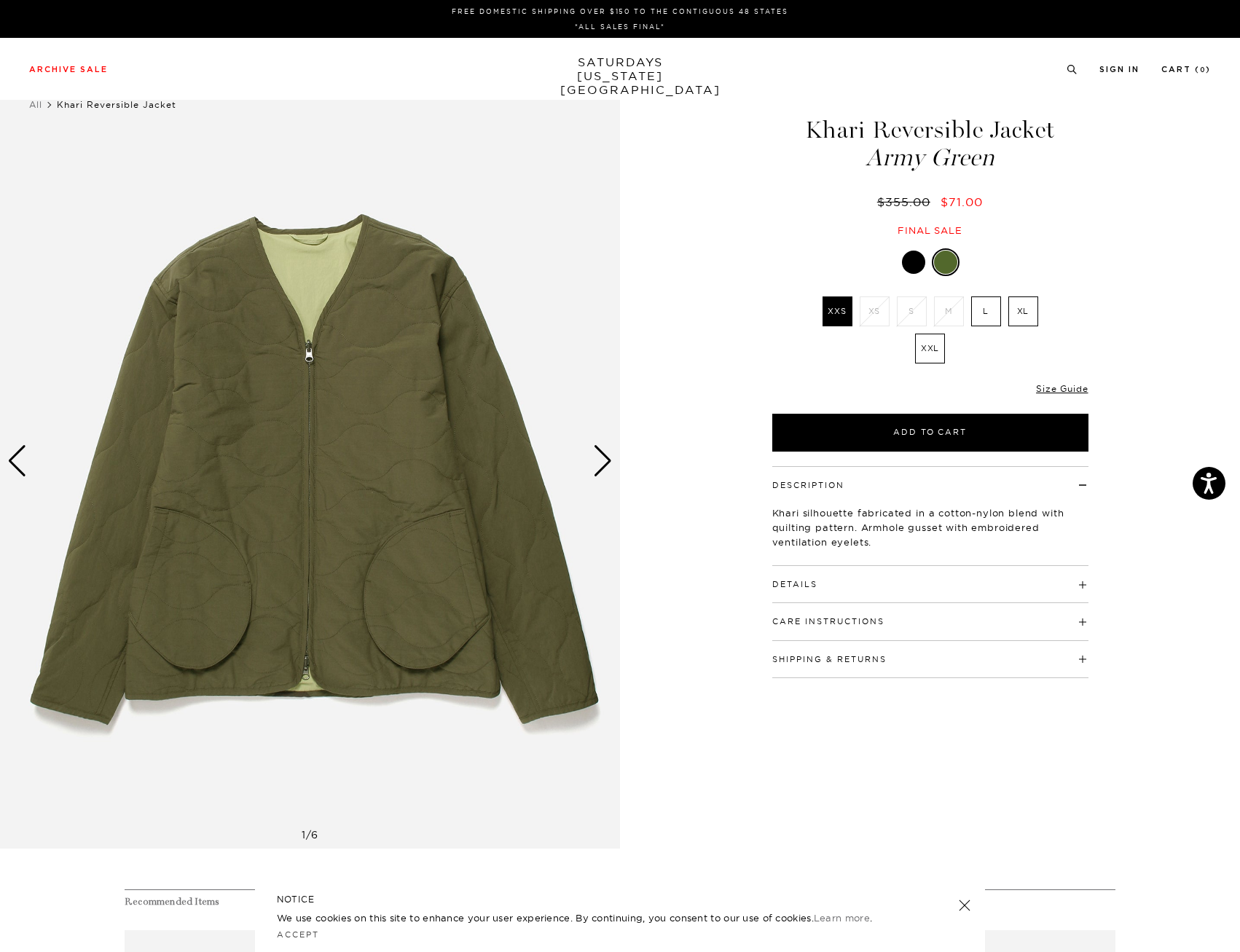
click at [934, 265] on div at bounding box center [946, 262] width 24 height 24
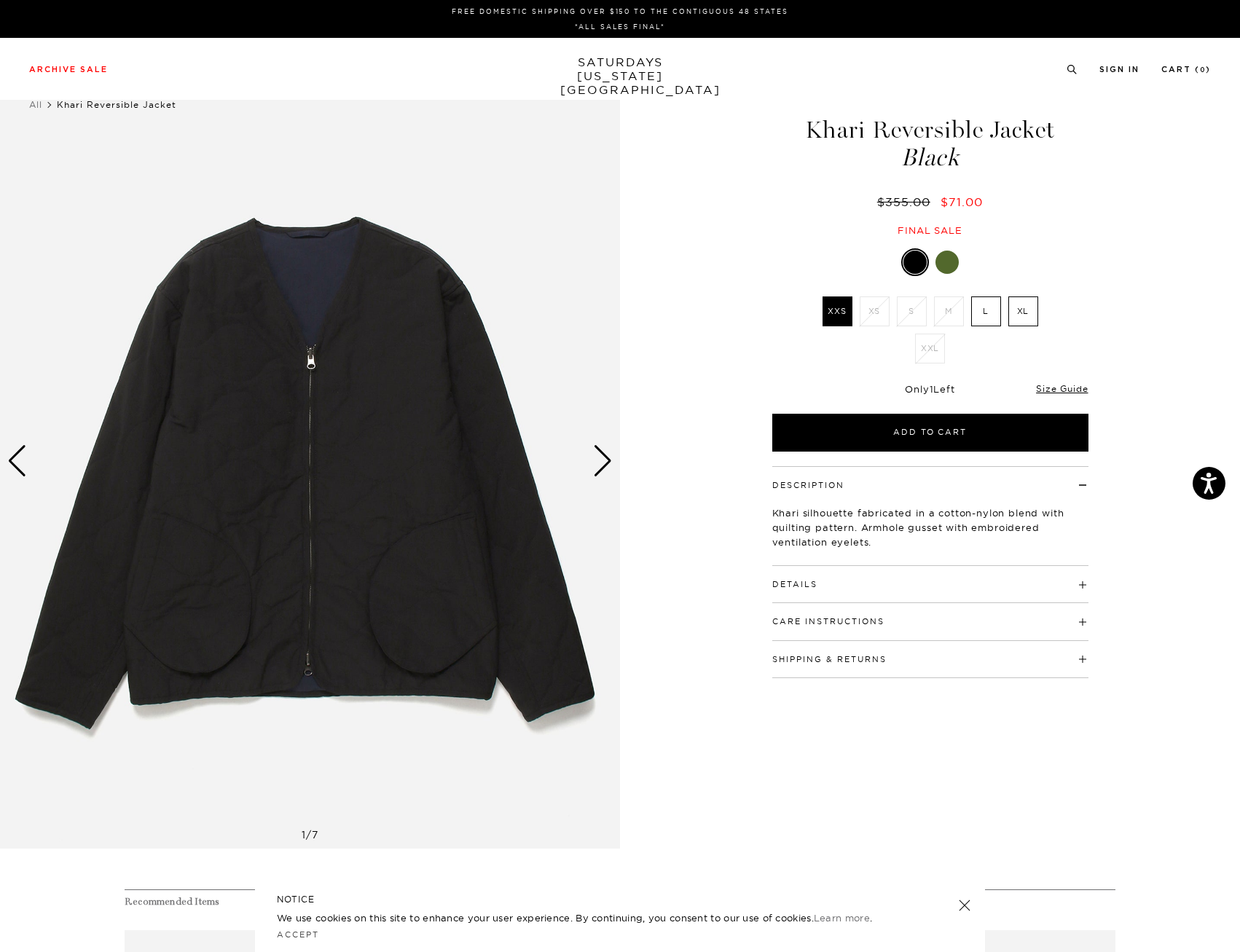
click at [631, 466] on div "1 / 7" at bounding box center [620, 460] width 1240 height 774
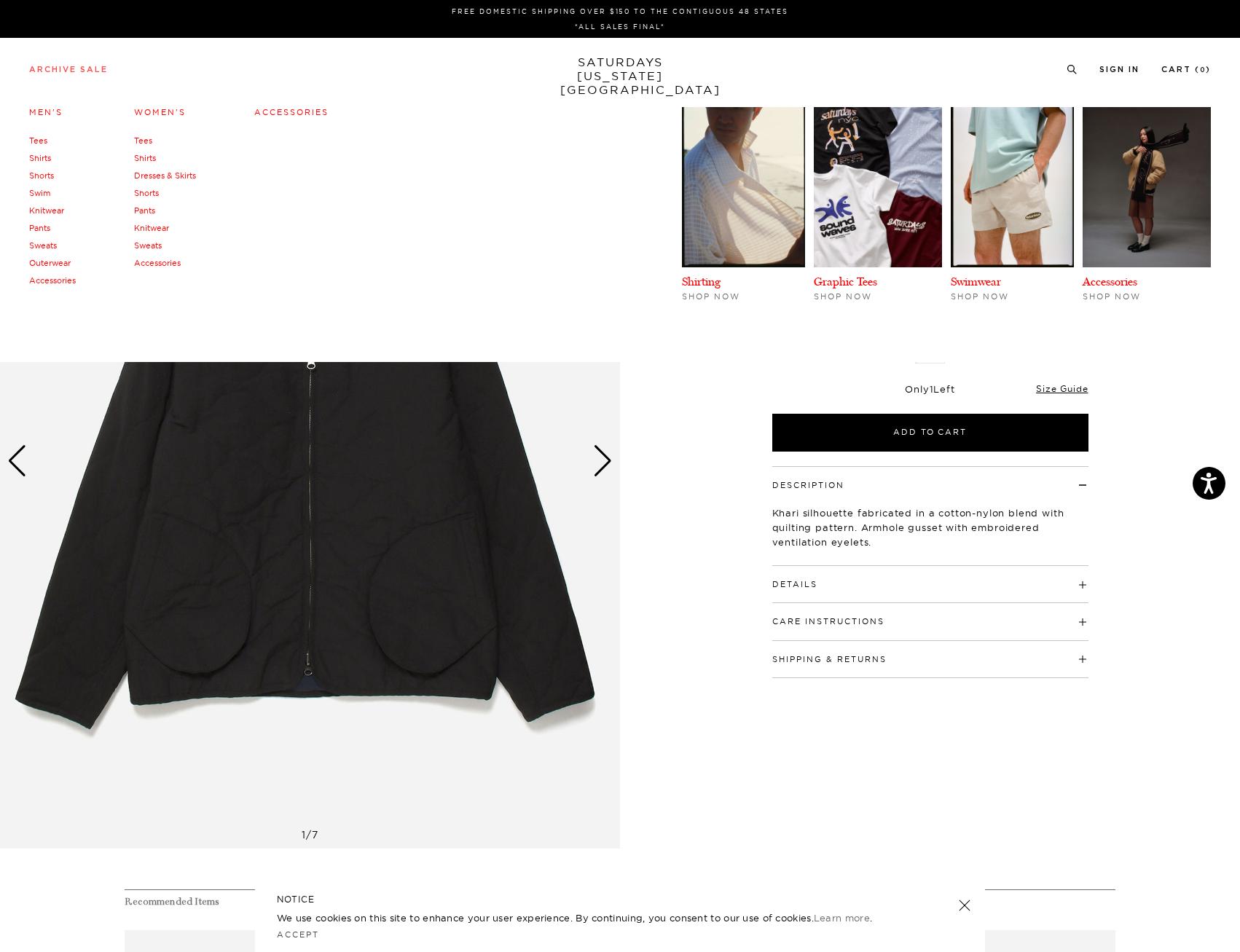
click at [56, 70] on link "Archive Sale" at bounding box center [68, 69] width 79 height 8
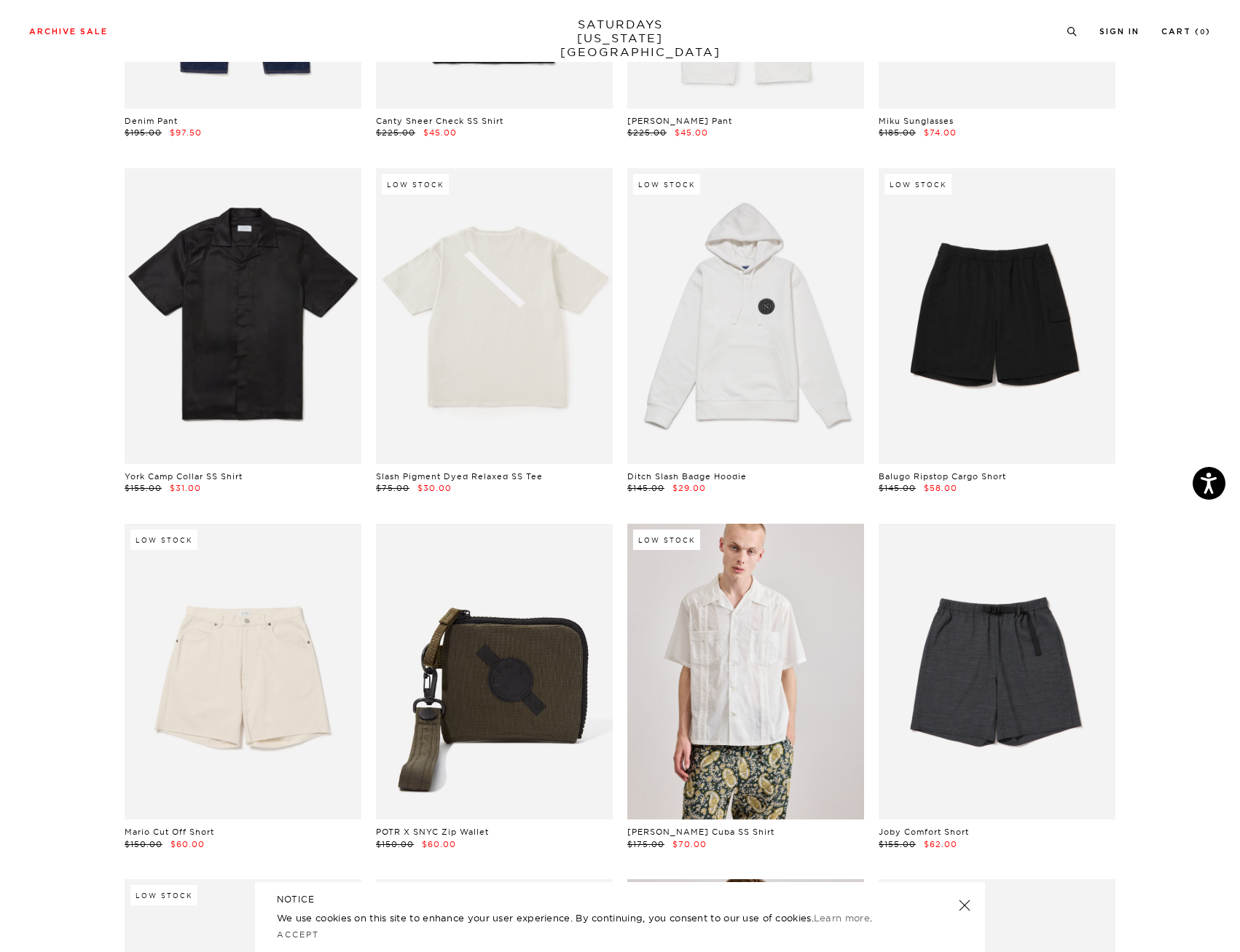
scroll to position [6737, 0]
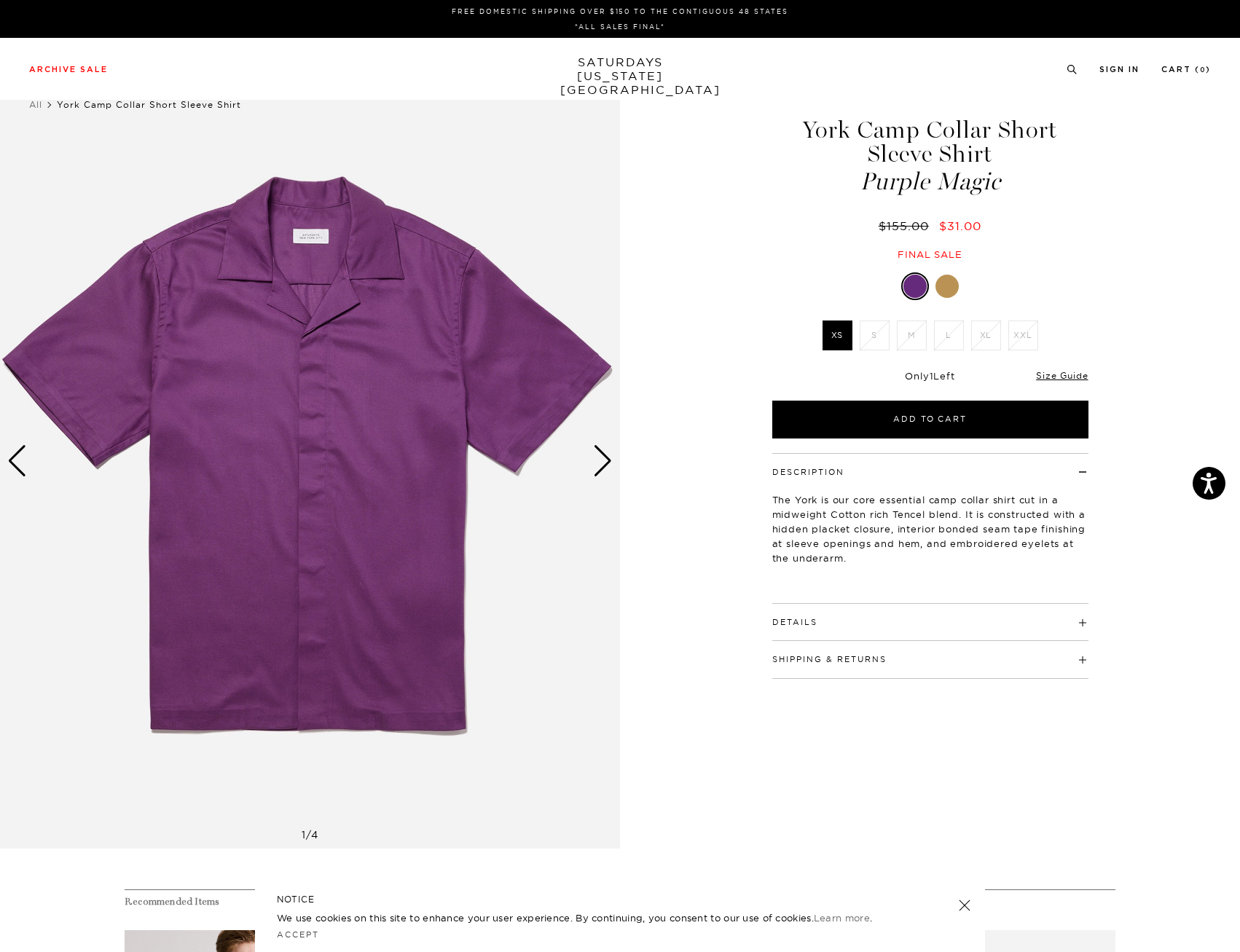
click at [952, 287] on div at bounding box center [947, 286] width 24 height 24
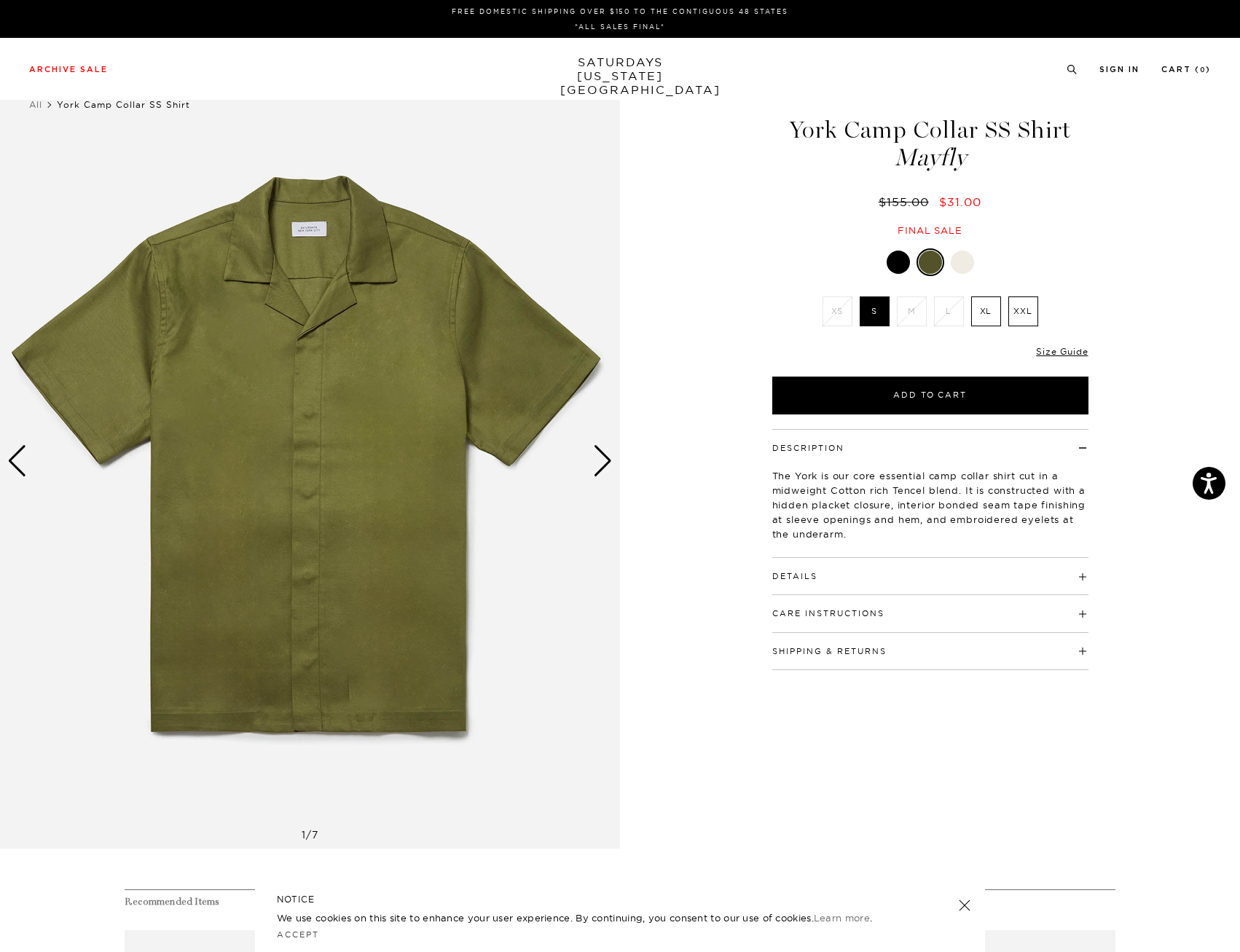
click at [950, 300] on li "L" at bounding box center [949, 311] width 37 height 30
click at [271, 313] on img at bounding box center [310, 460] width 620 height 774
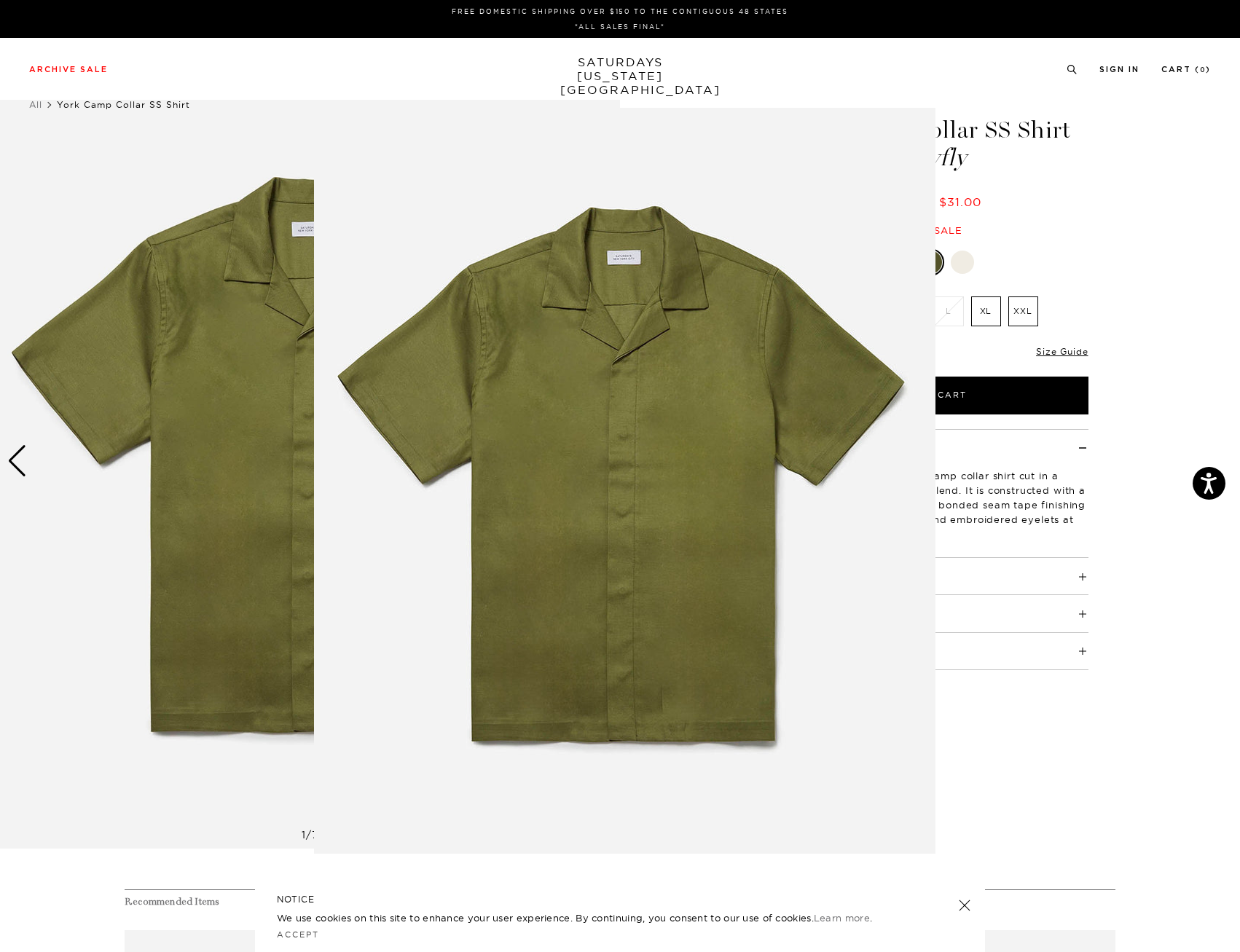
click at [304, 302] on figure at bounding box center [620, 476] width 1240 height 952
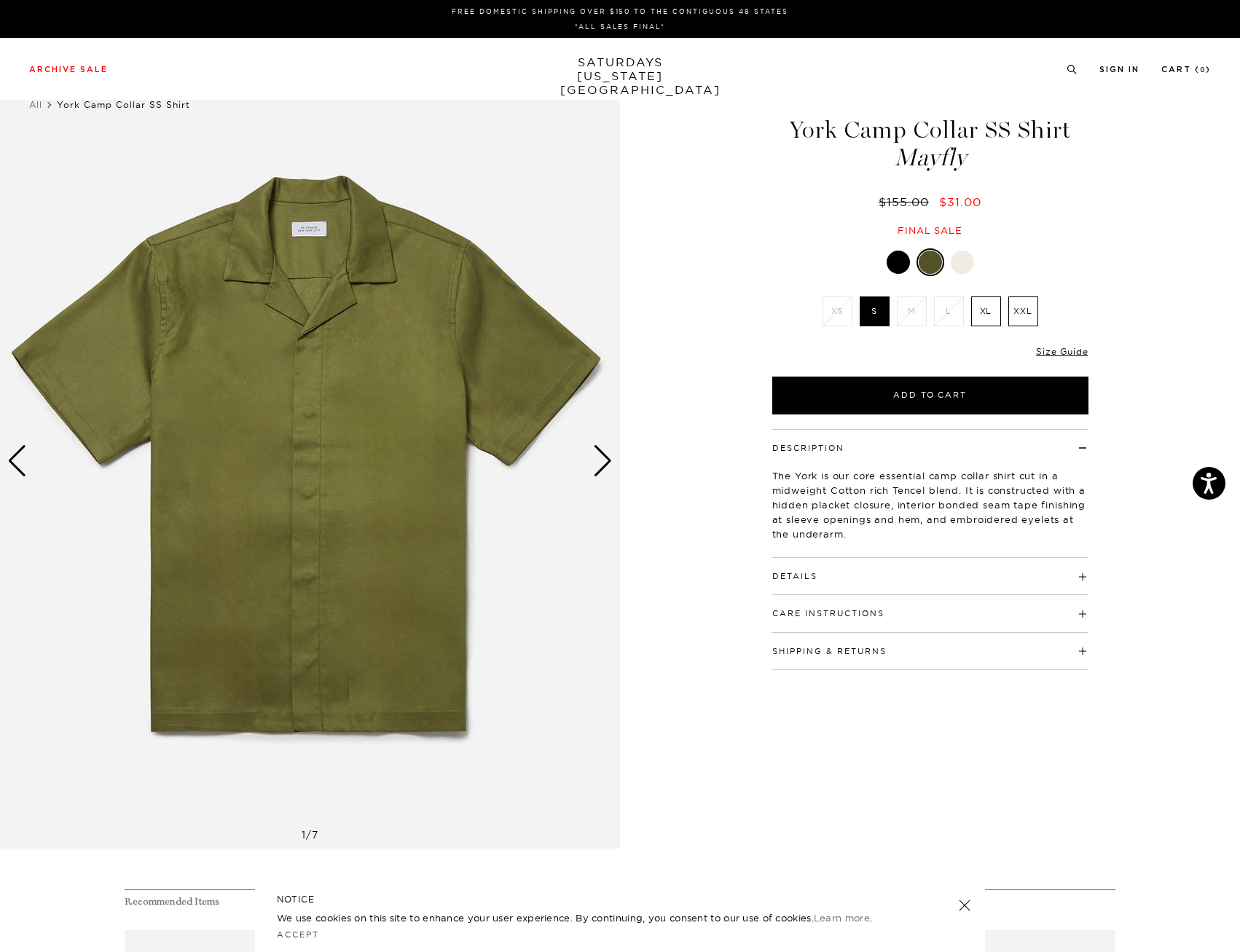
click at [316, 300] on img at bounding box center [310, 460] width 620 height 774
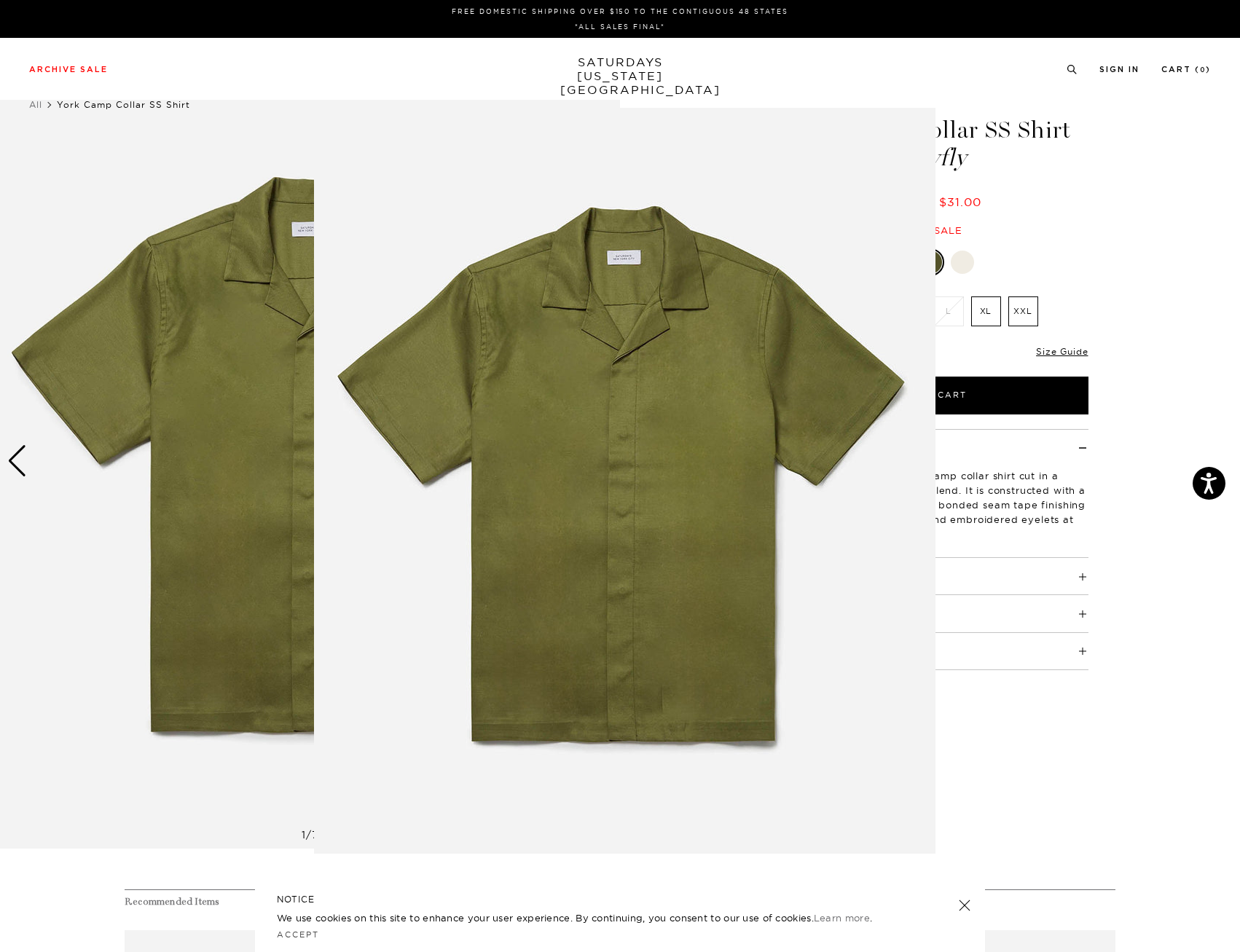
click at [316, 300] on img at bounding box center [625, 480] width 622 height 745
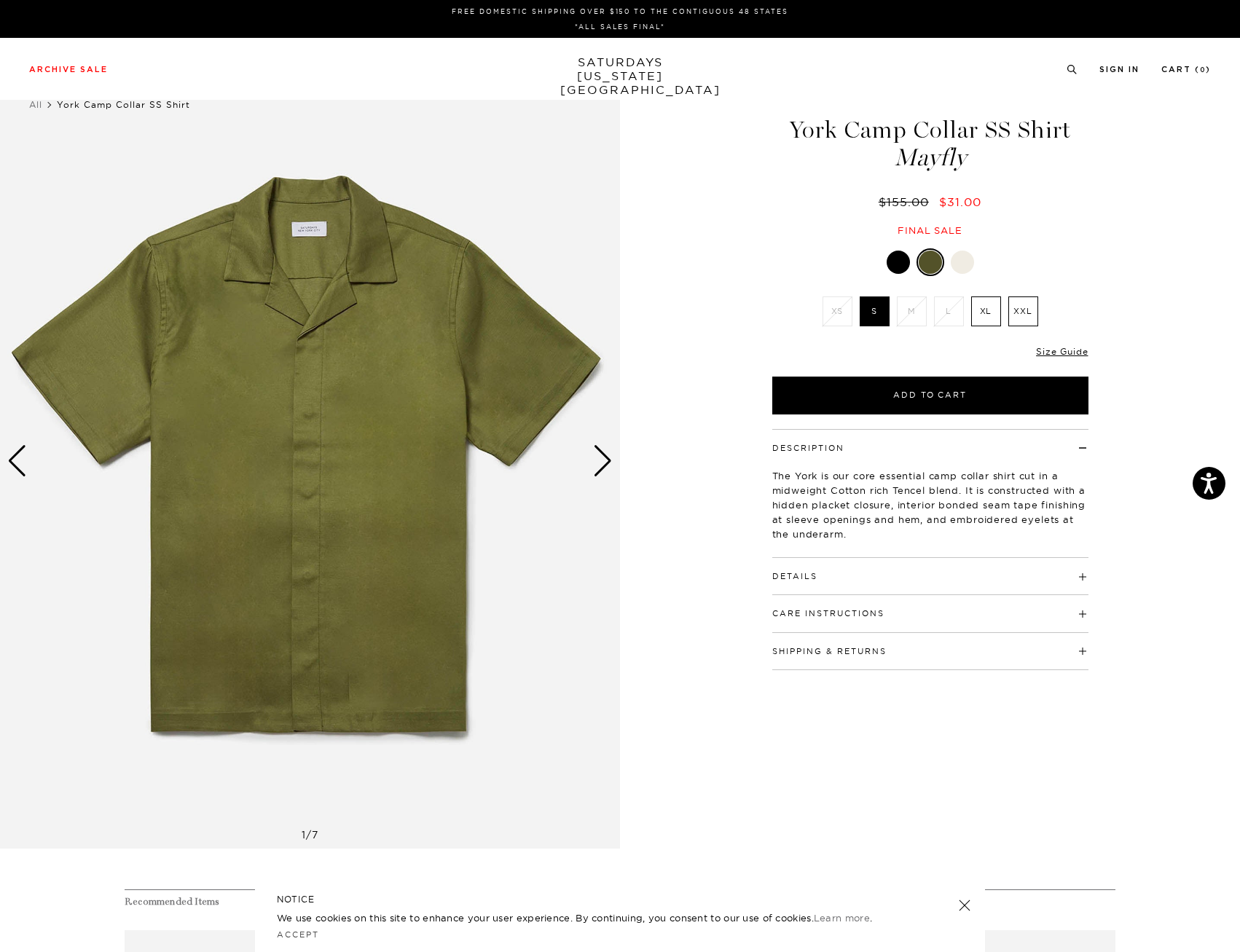
click at [975, 577] on h4 "Details" at bounding box center [930, 570] width 316 height 24
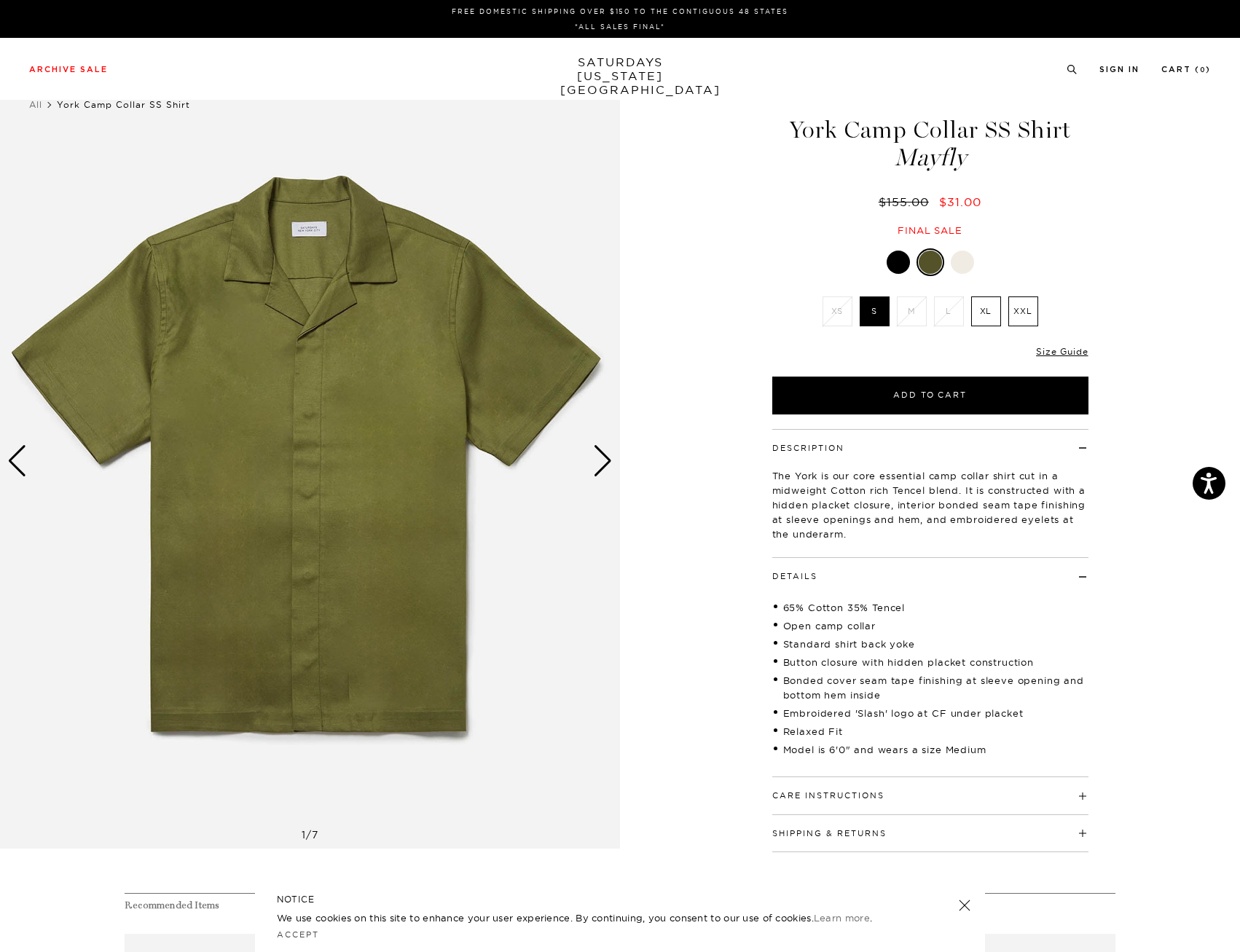
click at [963, 260] on div at bounding box center [962, 262] width 24 height 24
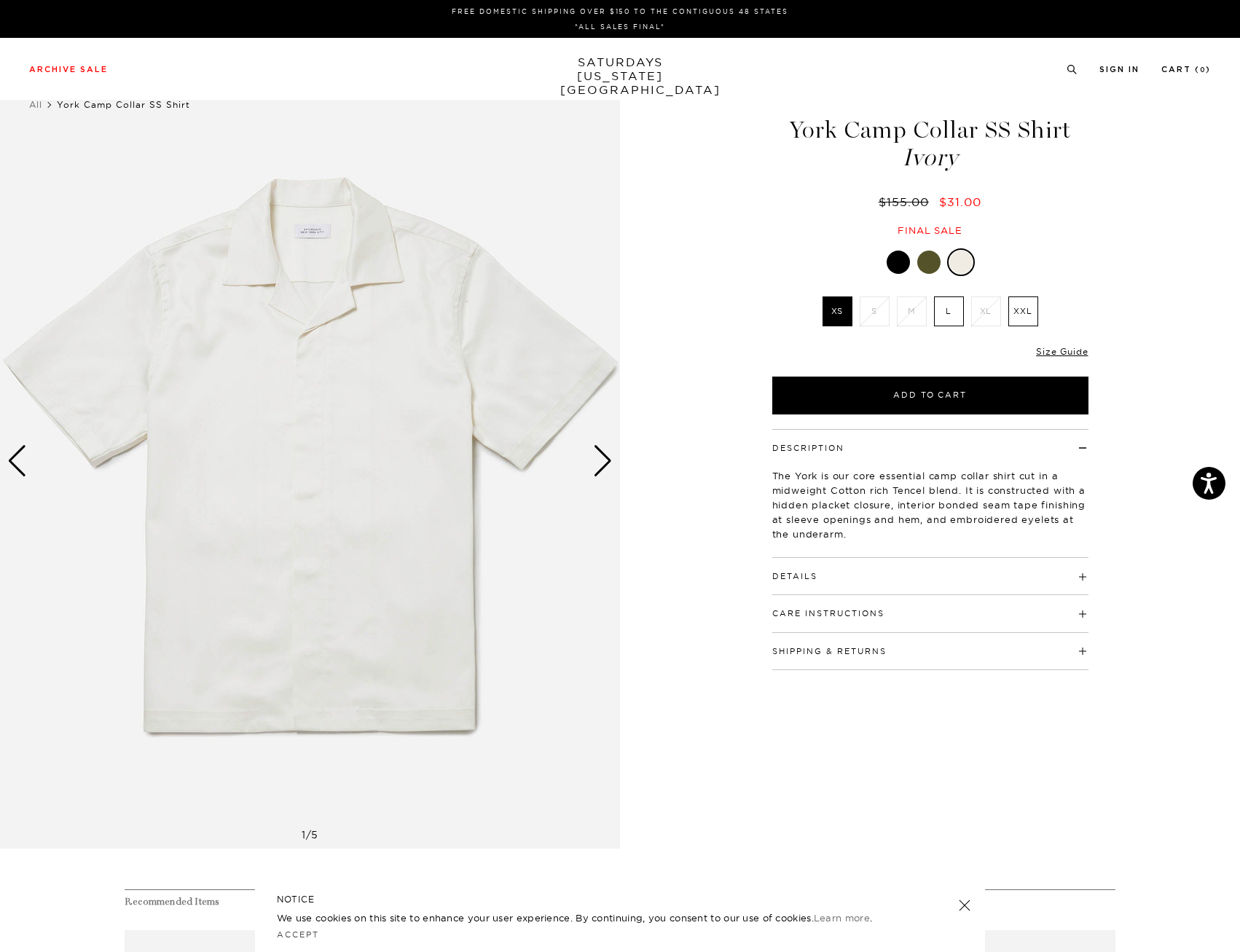
click at [956, 319] on label "L" at bounding box center [949, 311] width 30 height 30
click at [0, 0] on input "L" at bounding box center [0, 0] width 0 height 0
click at [1048, 351] on link "Size Guide" at bounding box center [1062, 351] width 52 height 11
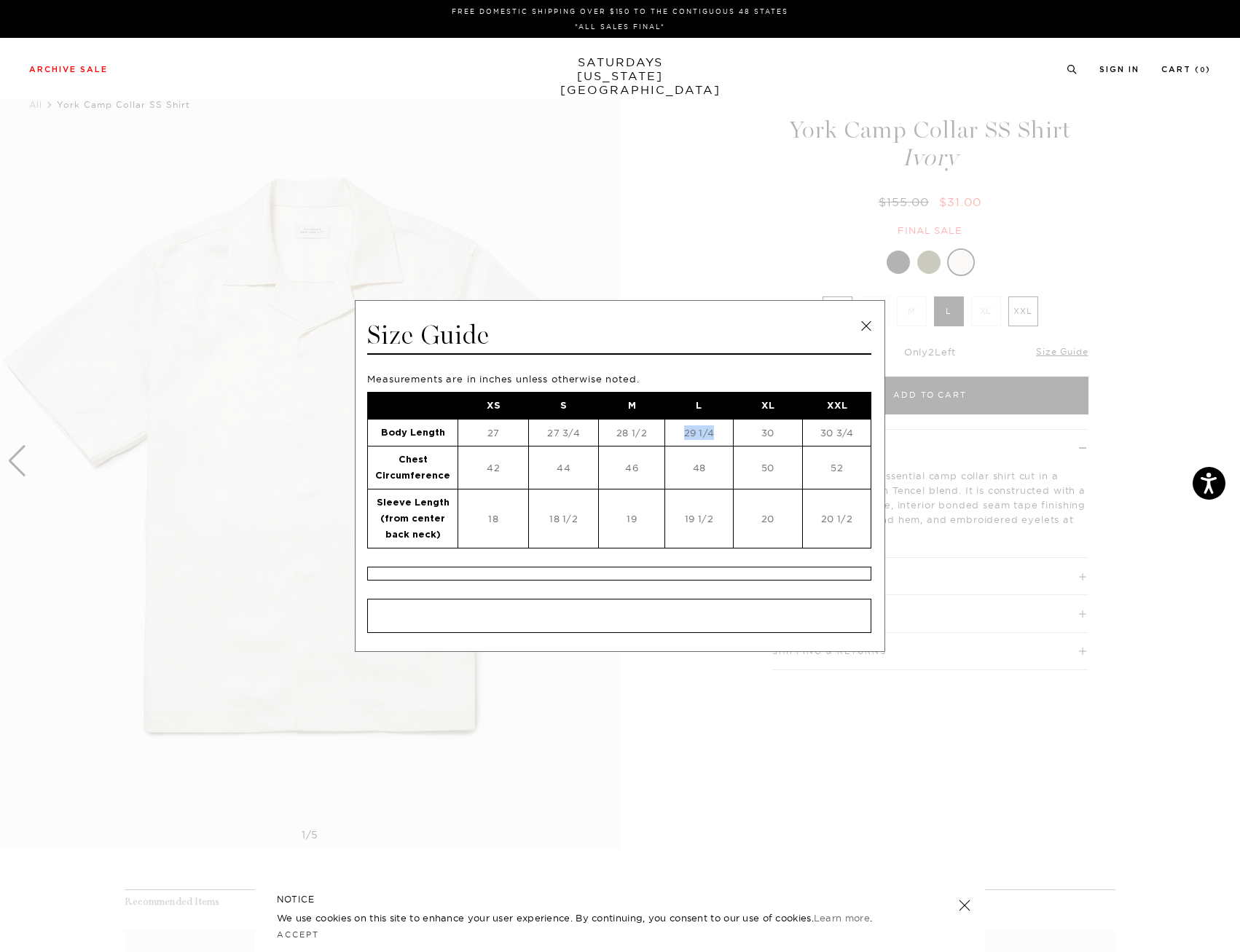
drag, startPoint x: 679, startPoint y: 438, endPoint x: 713, endPoint y: 441, distance: 34.1
click at [713, 441] on td "29 1/4" at bounding box center [699, 431] width 69 height 27
drag, startPoint x: 692, startPoint y: 474, endPoint x: 686, endPoint y: 465, distance: 10.8
click at [686, 465] on td "48" at bounding box center [699, 467] width 69 height 43
drag, startPoint x: 686, startPoint y: 465, endPoint x: 707, endPoint y: 467, distance: 21.1
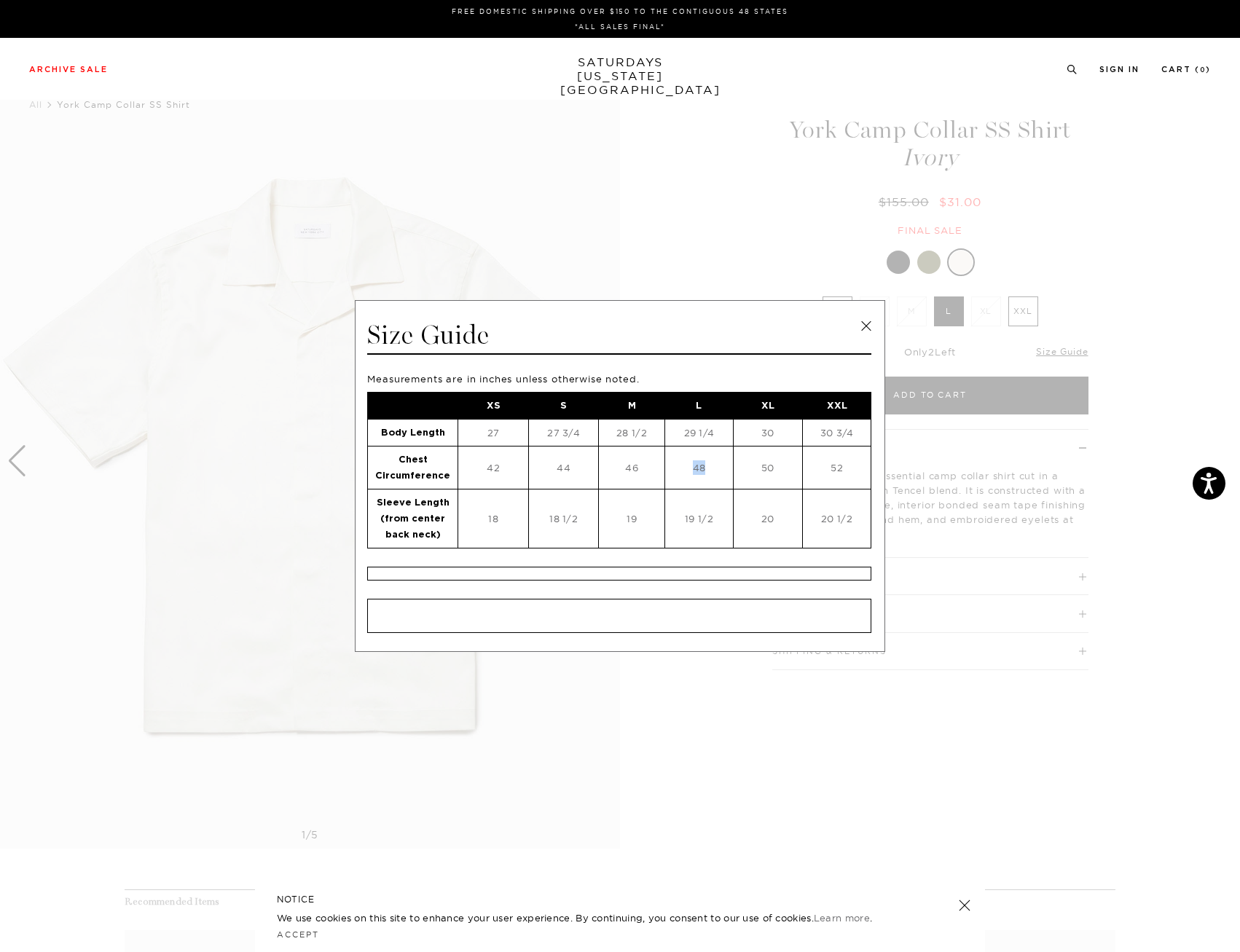
click at [707, 467] on td "48" at bounding box center [699, 467] width 69 height 43
click at [705, 264] on span at bounding box center [615, 476] width 1229 height 952
